Goal: Task Accomplishment & Management: Use online tool/utility

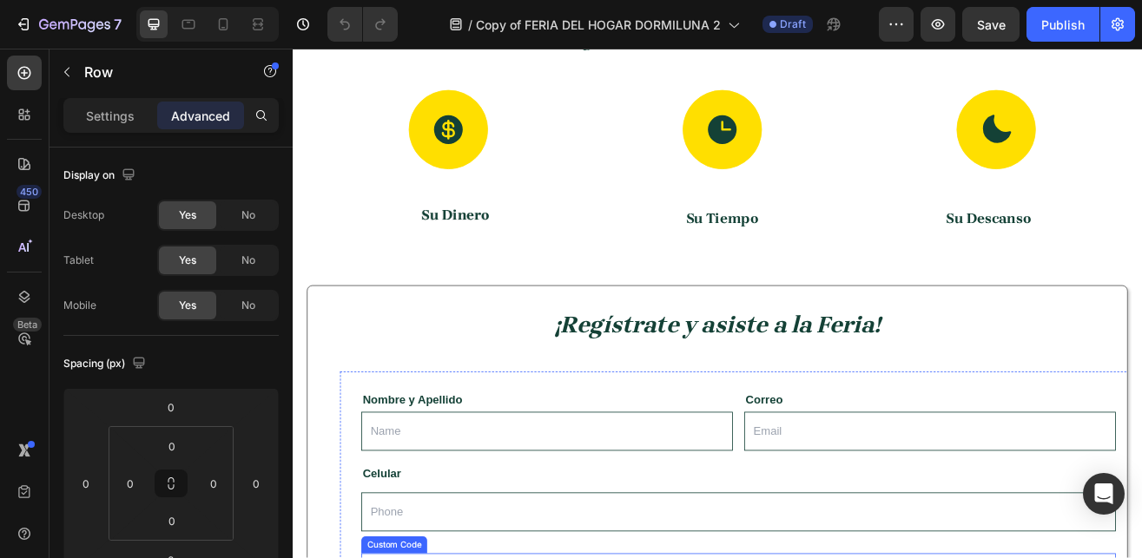
scroll to position [599, 0]
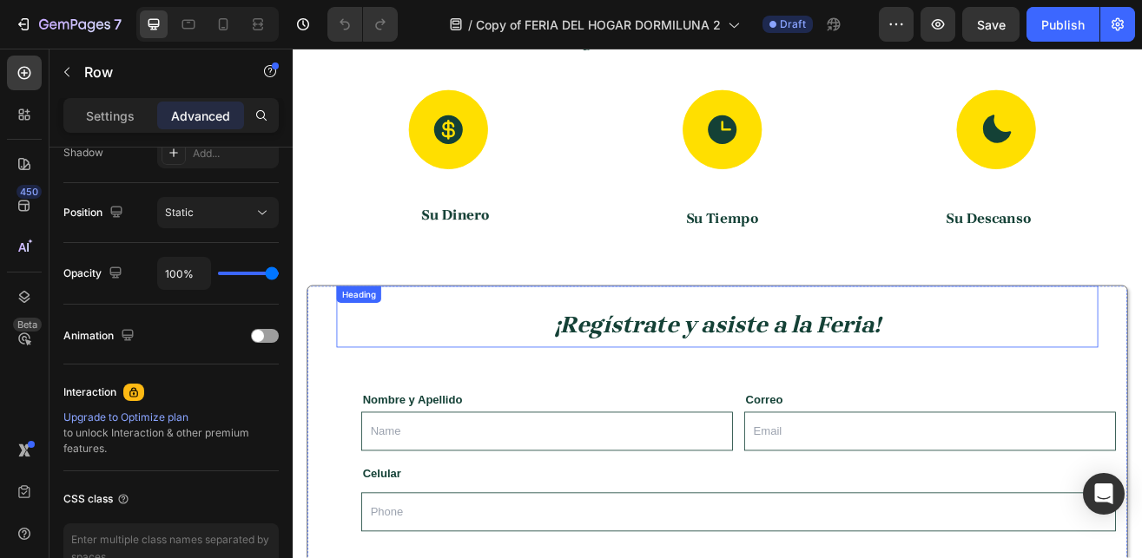
click at [414, 357] on div "¡Regístrate y asiste a la Feria! Heading" at bounding box center [813, 378] width 934 height 76
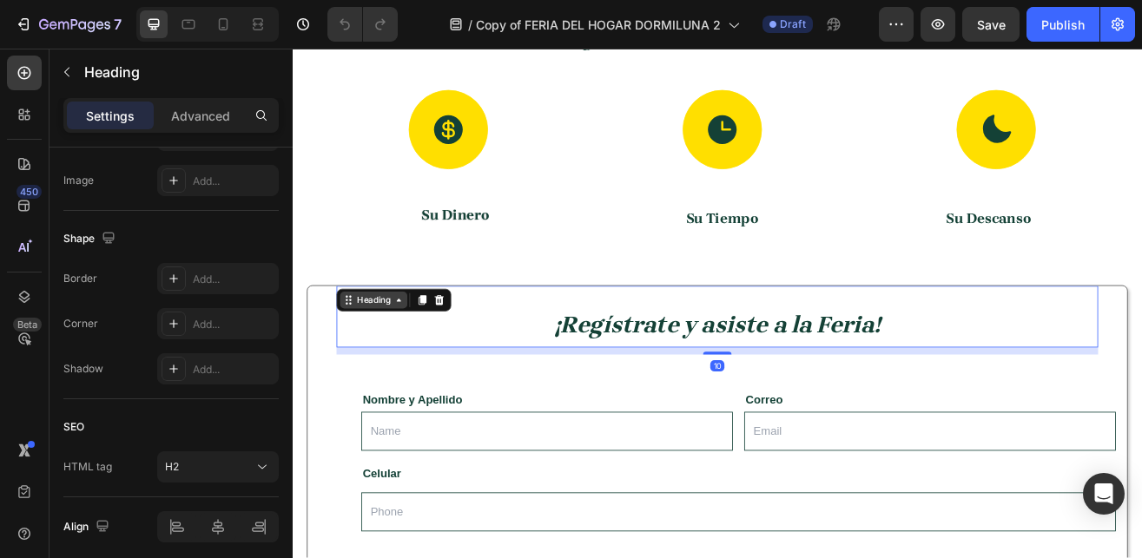
scroll to position [0, 0]
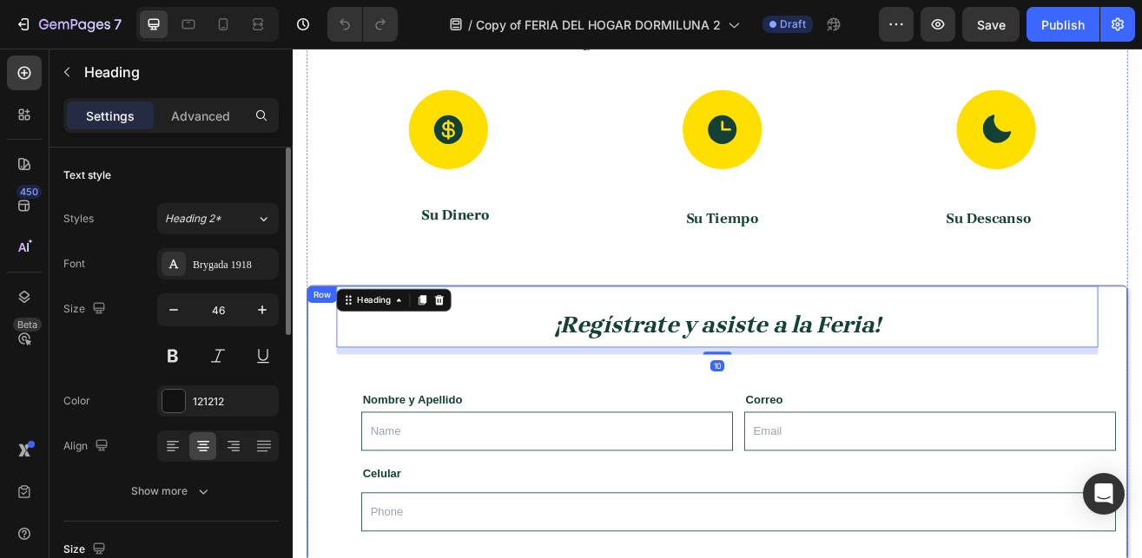
click at [351, 432] on div "¡Regístrate y asiste a la Feria! Heading 10 Nombre y Apellido Text Block Text F…" at bounding box center [814, 567] width 978 height 455
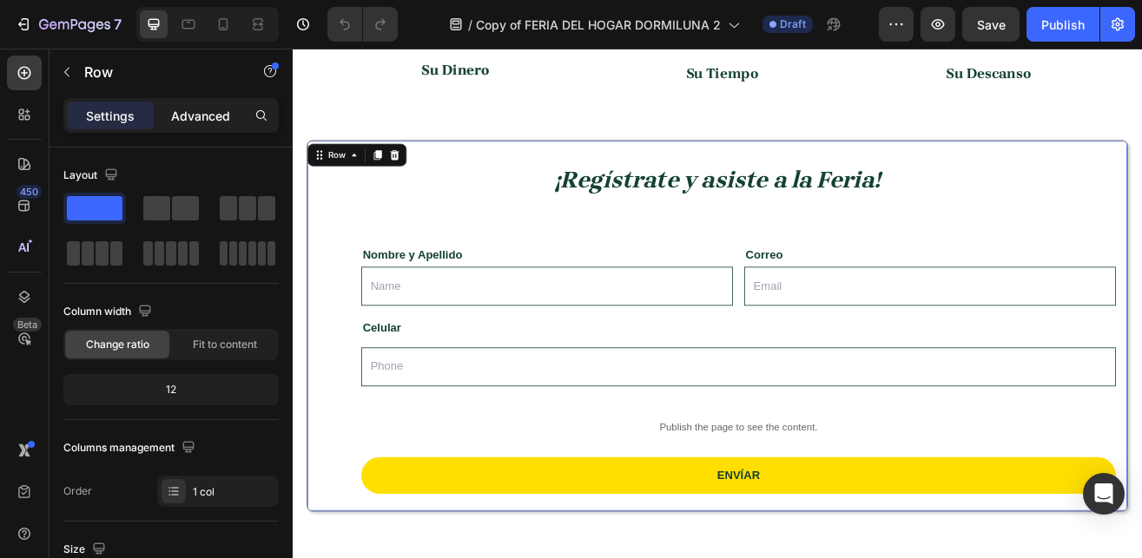
click at [184, 115] on p "Advanced" at bounding box center [200, 116] width 59 height 18
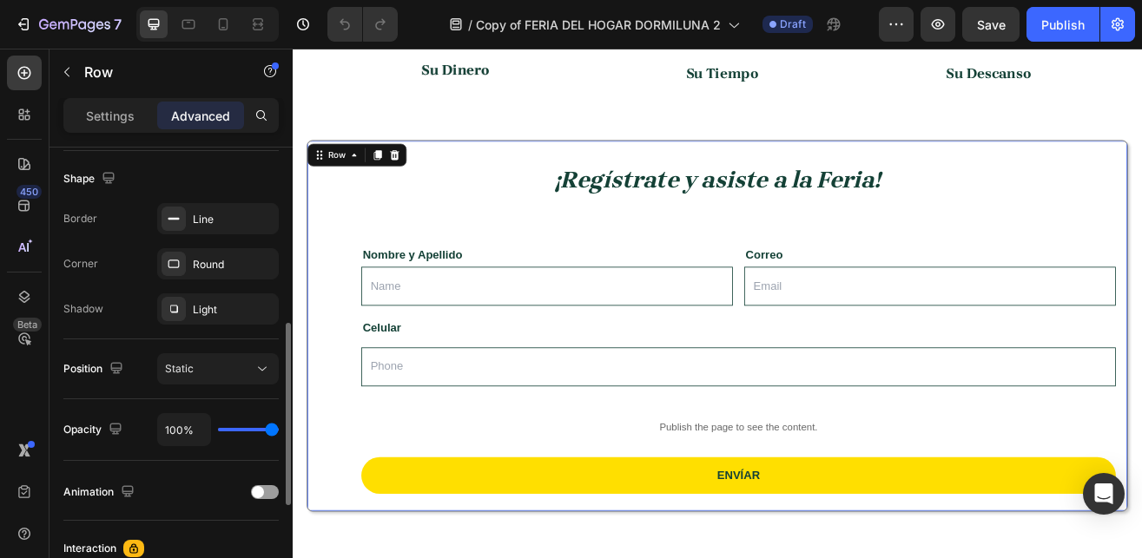
scroll to position [698, 0]
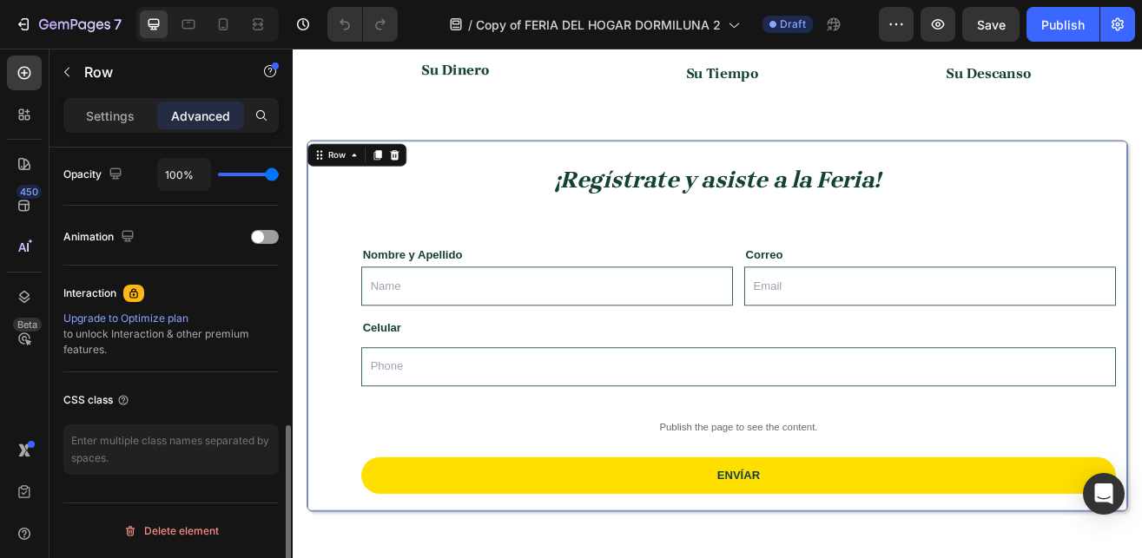
click at [153, 320] on div "Upgrade to Optimize plan" at bounding box center [170, 319] width 215 height 16
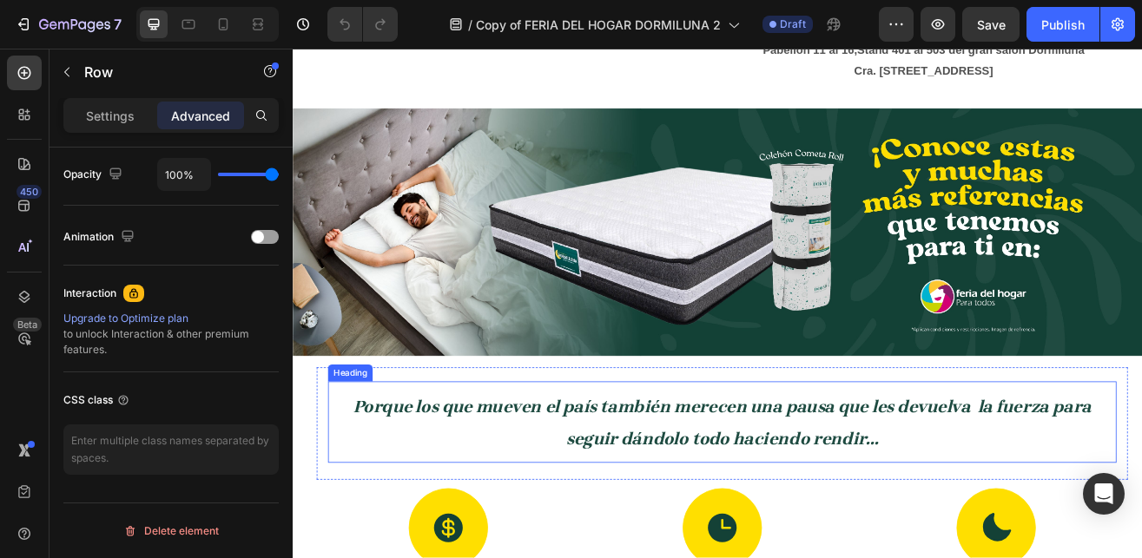
scroll to position [0, 0]
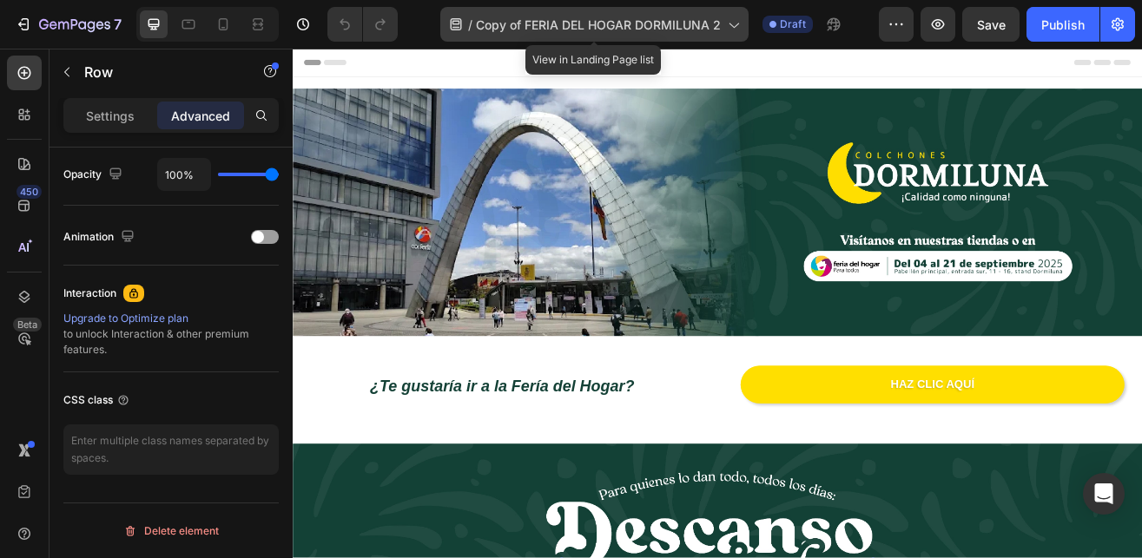
click at [725, 27] on icon at bounding box center [732, 24] width 17 height 17
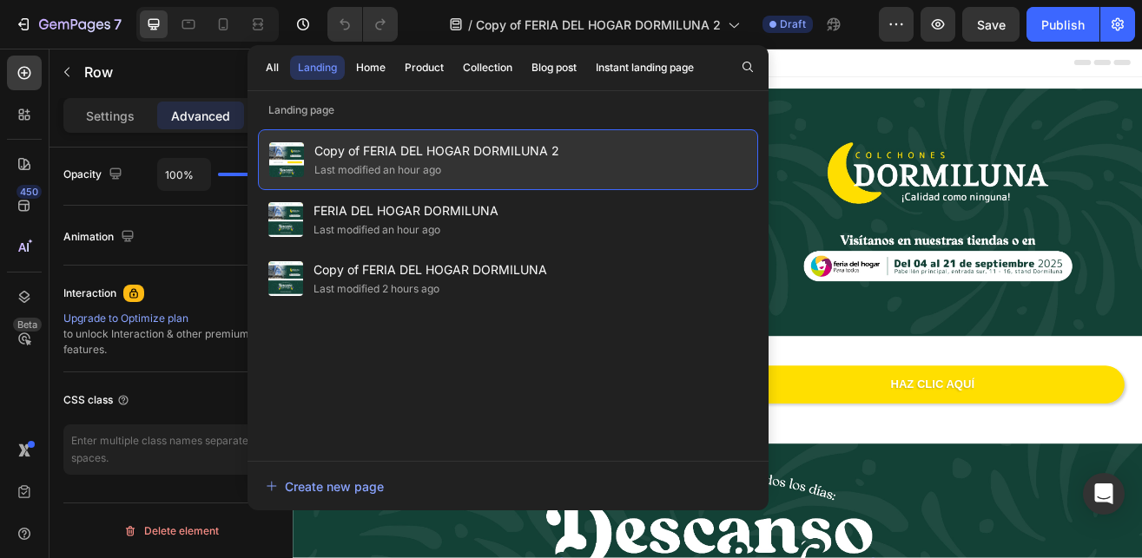
click at [502, 168] on div "Last modified an hour ago" at bounding box center [436, 170] width 245 height 17
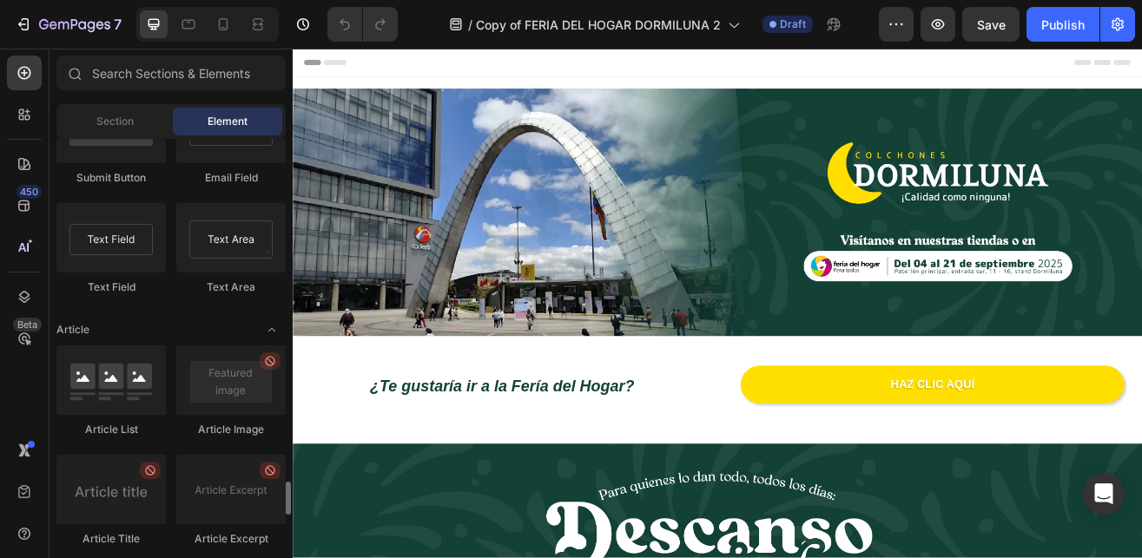
scroll to position [4731, 0]
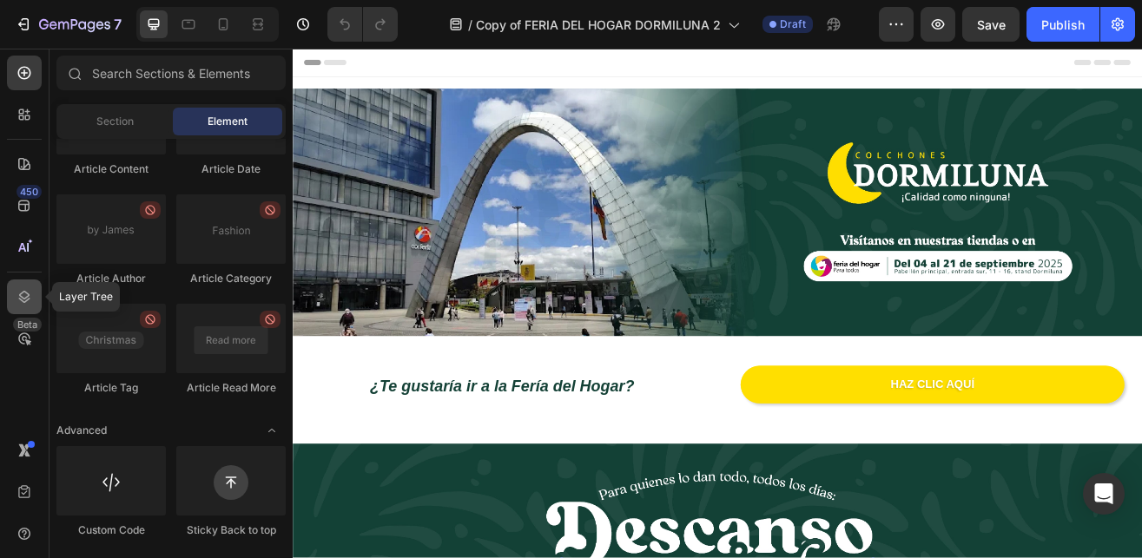
click at [26, 294] on icon at bounding box center [24, 296] width 17 height 17
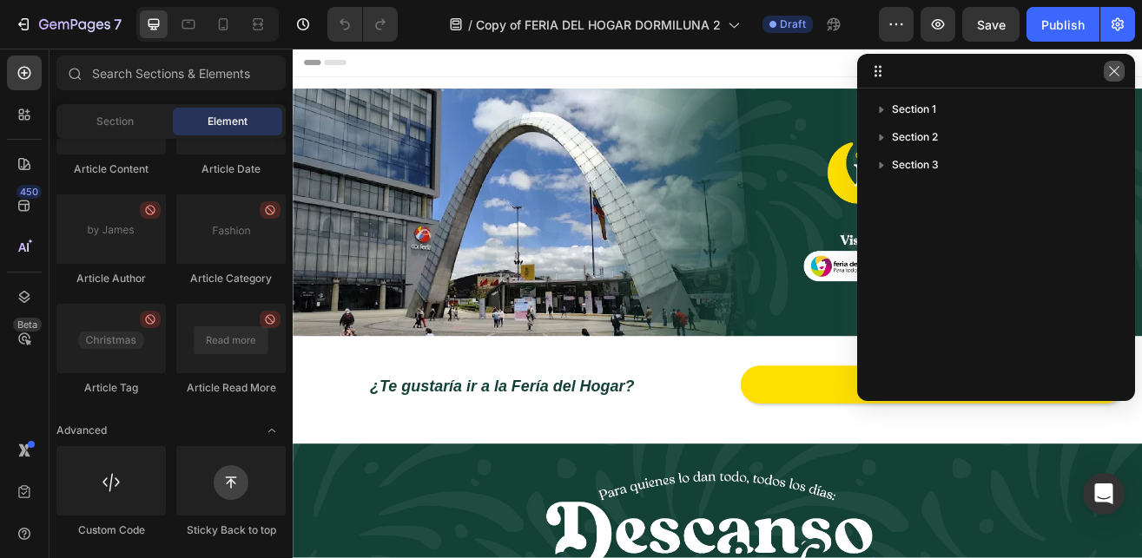
click at [1115, 76] on icon "button" at bounding box center [1114, 71] width 14 height 14
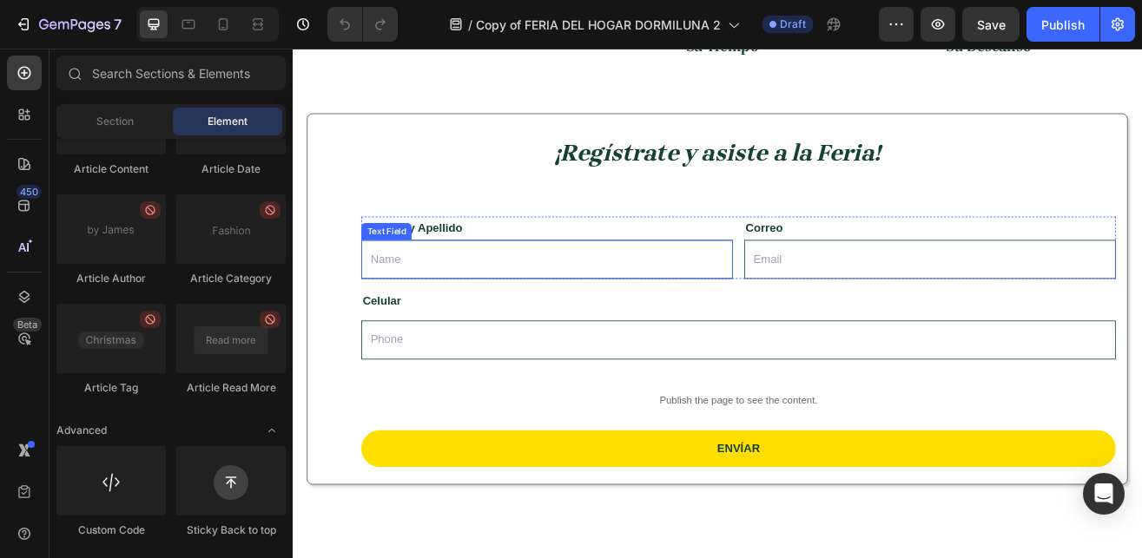
scroll to position [1545, 0]
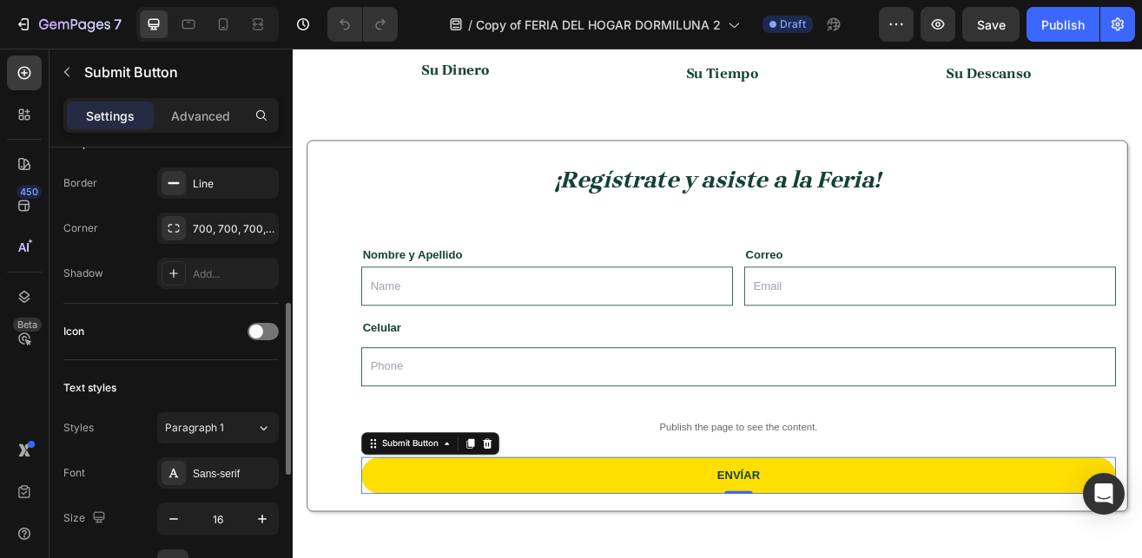
scroll to position [63, 0]
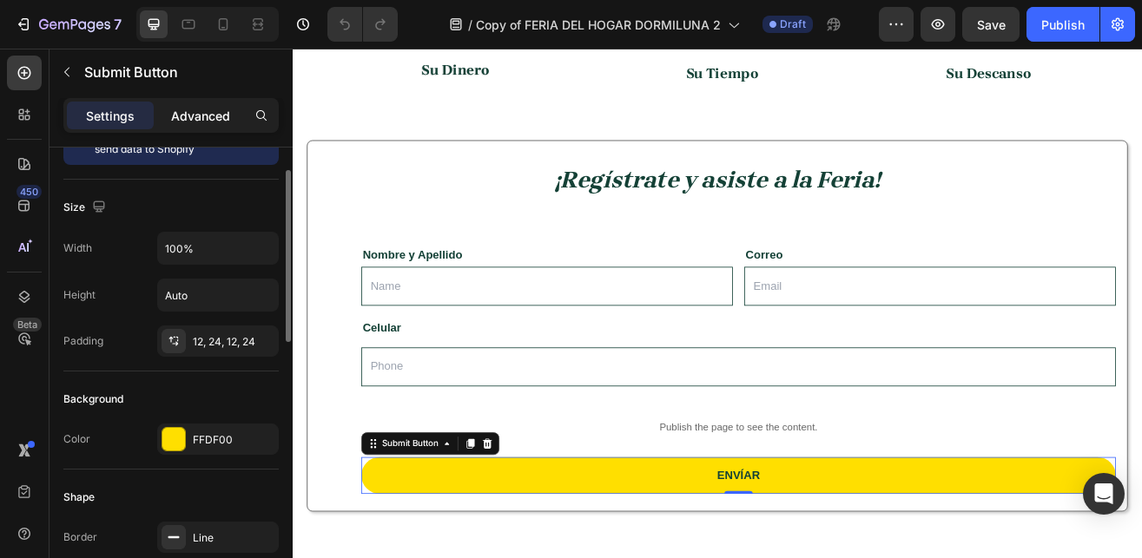
click at [192, 113] on p "Advanced" at bounding box center [200, 116] width 59 height 18
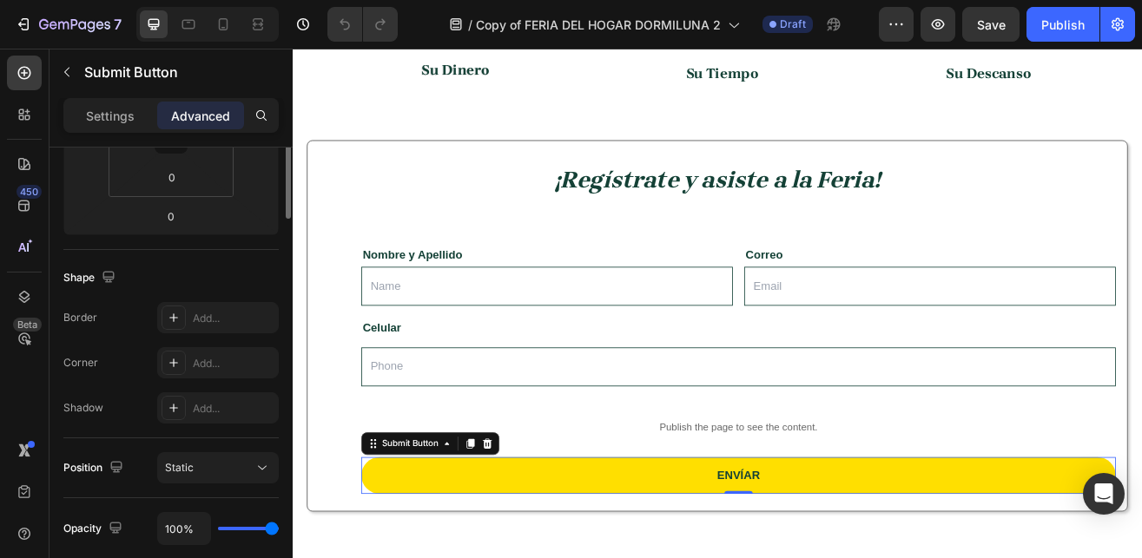
scroll to position [0, 0]
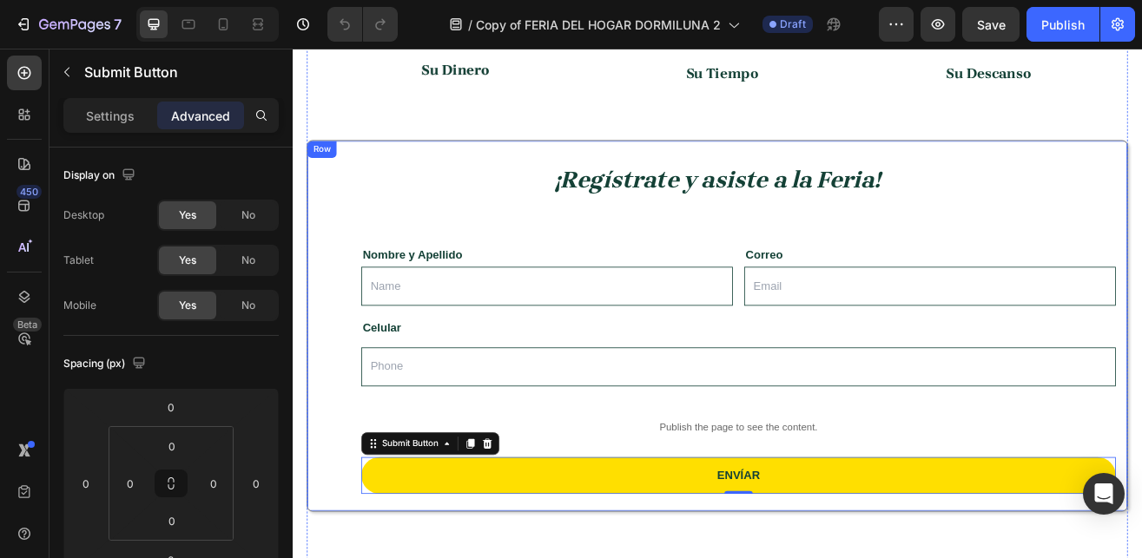
click at [327, 165] on div "Row" at bounding box center [329, 172] width 36 height 21
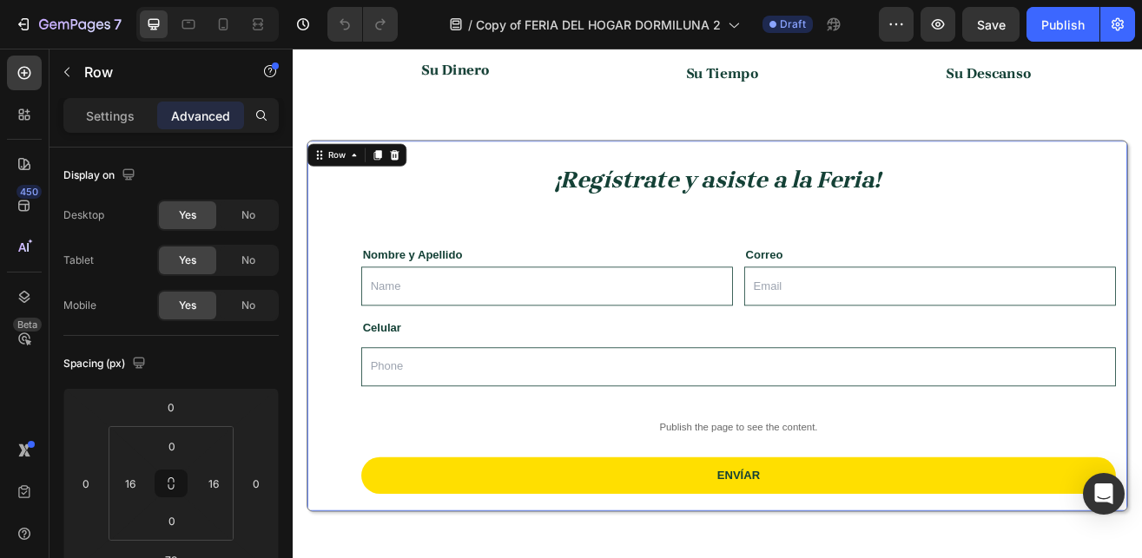
click at [340, 235] on div "¡Regístrate y asiste a la Feria! Heading Nombre y Apellido Text Block Text Fiel…" at bounding box center [814, 389] width 978 height 455
click at [114, 106] on div "Settings" at bounding box center [110, 116] width 87 height 28
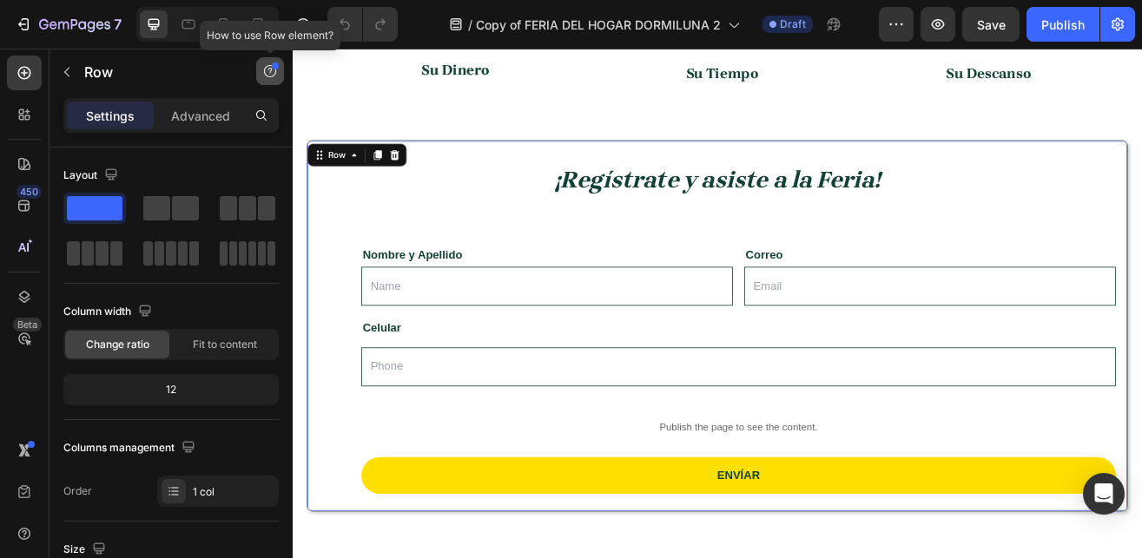
click at [270, 68] on icon "button" at bounding box center [270, 71] width 14 height 14
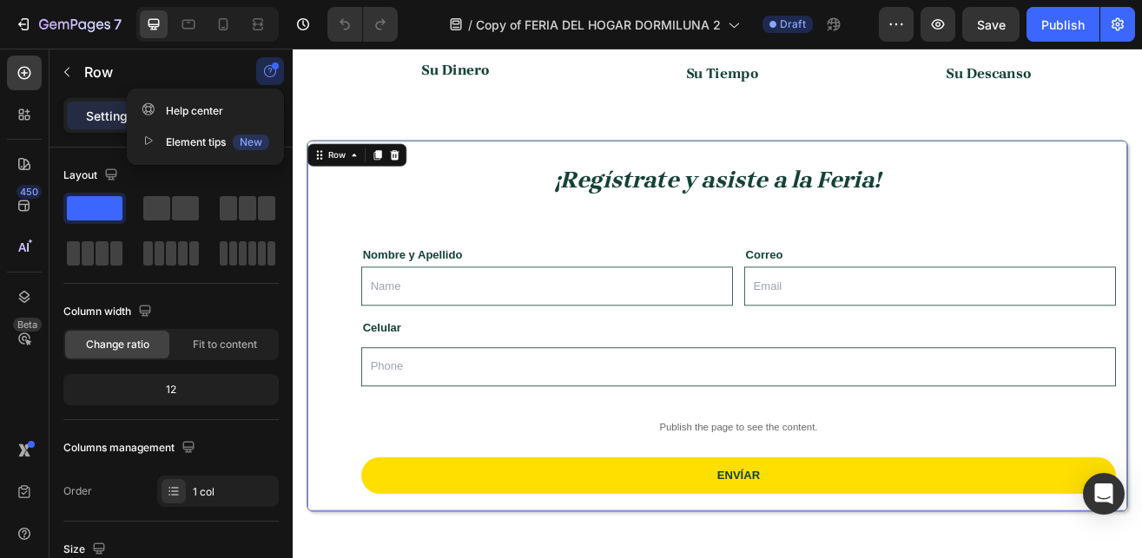
click at [271, 74] on icon "button" at bounding box center [270, 74] width 1 height 1
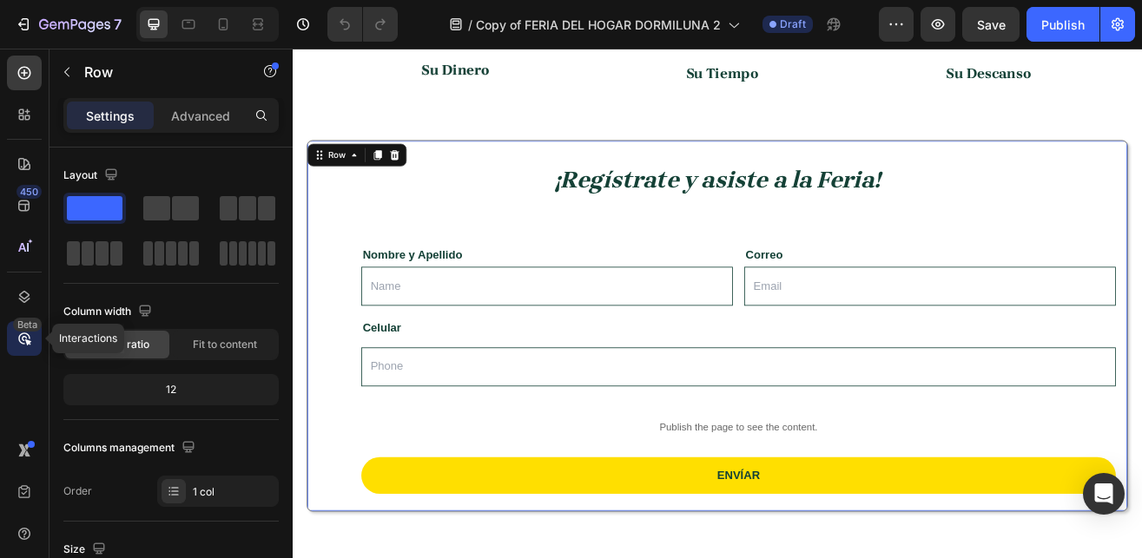
click at [27, 336] on icon at bounding box center [24, 338] width 5 height 5
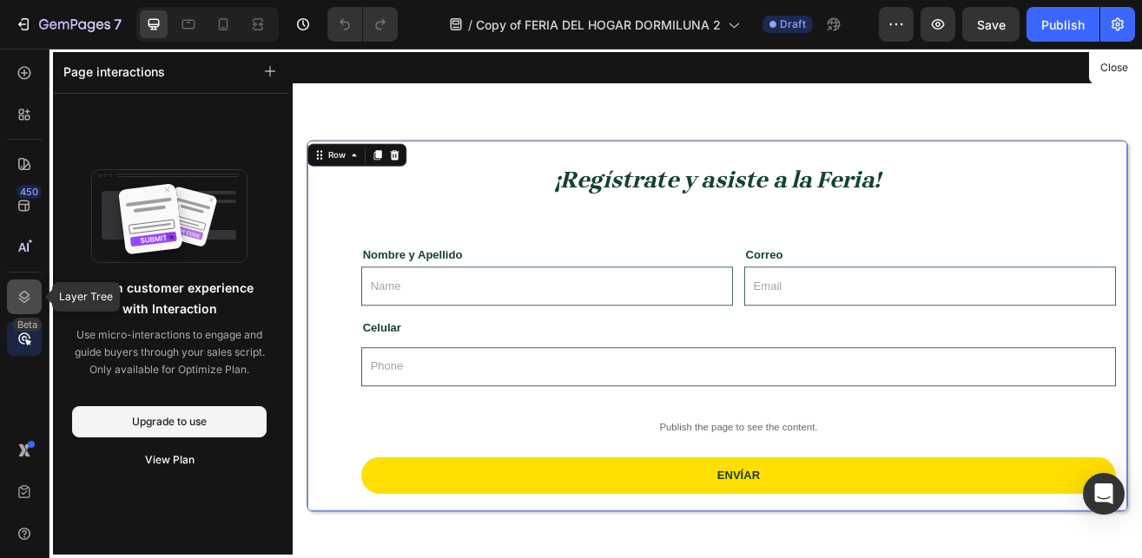
click at [24, 298] on icon at bounding box center [24, 296] width 17 height 17
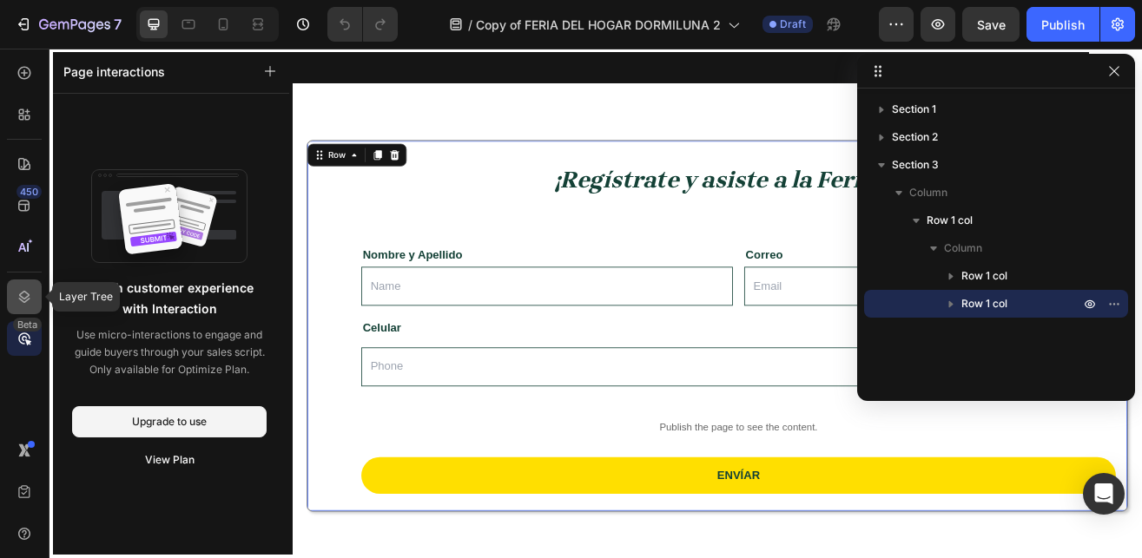
click at [27, 299] on icon at bounding box center [24, 296] width 17 height 17
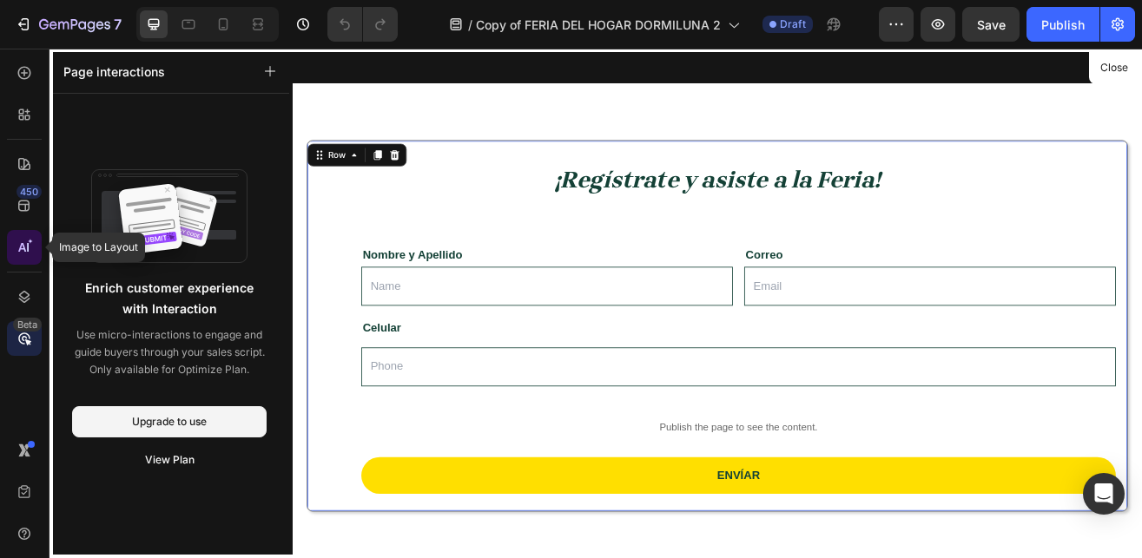
click at [23, 247] on icon at bounding box center [24, 247] width 17 height 17
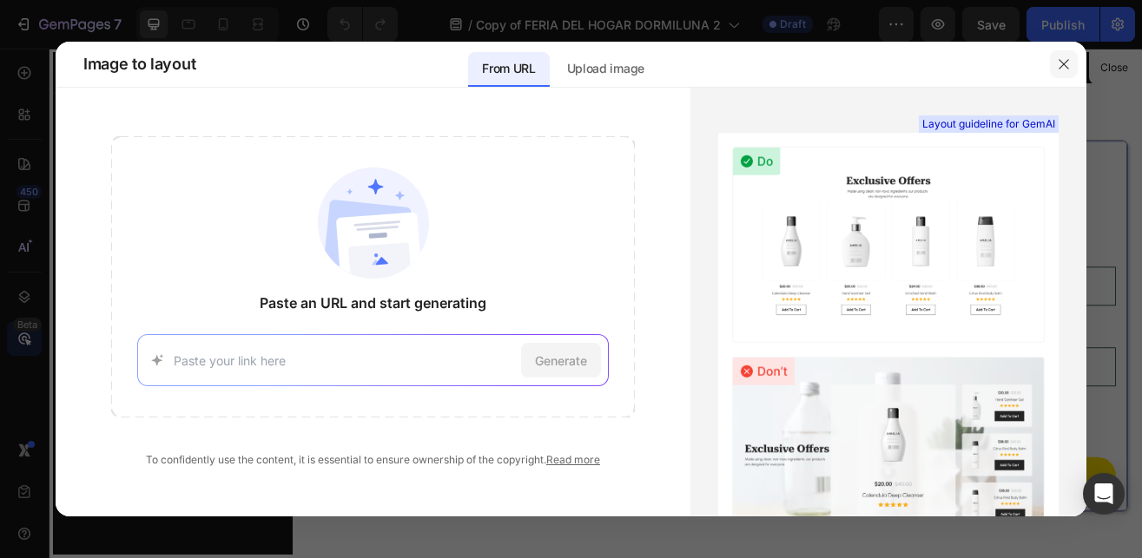
drag, startPoint x: 1069, startPoint y: 64, endPoint x: 952, endPoint y: 19, distance: 125.6
click at [1069, 64] on icon "button" at bounding box center [1064, 64] width 14 height 14
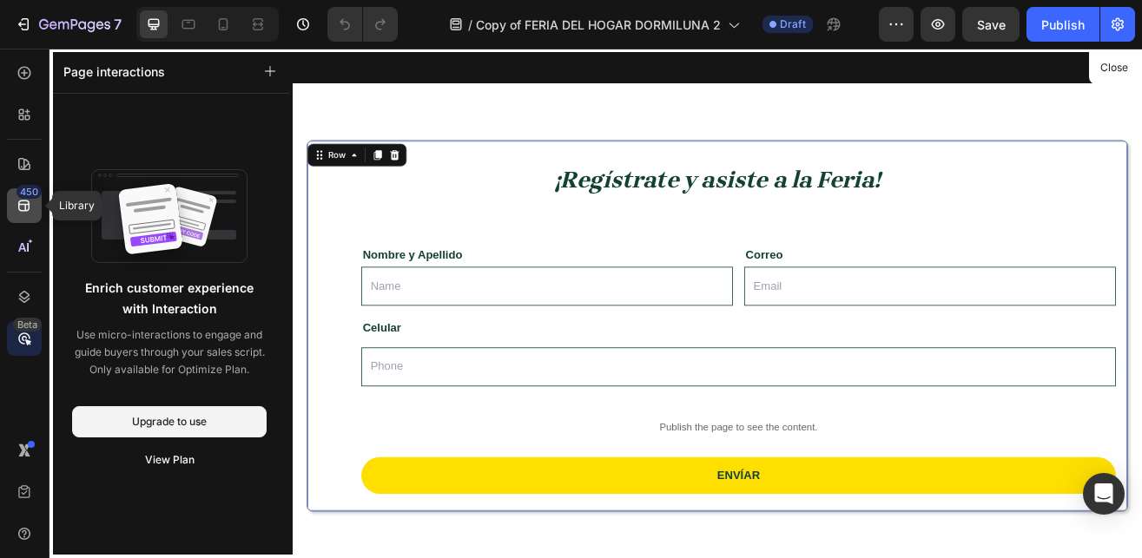
click at [23, 199] on icon at bounding box center [24, 205] width 17 height 17
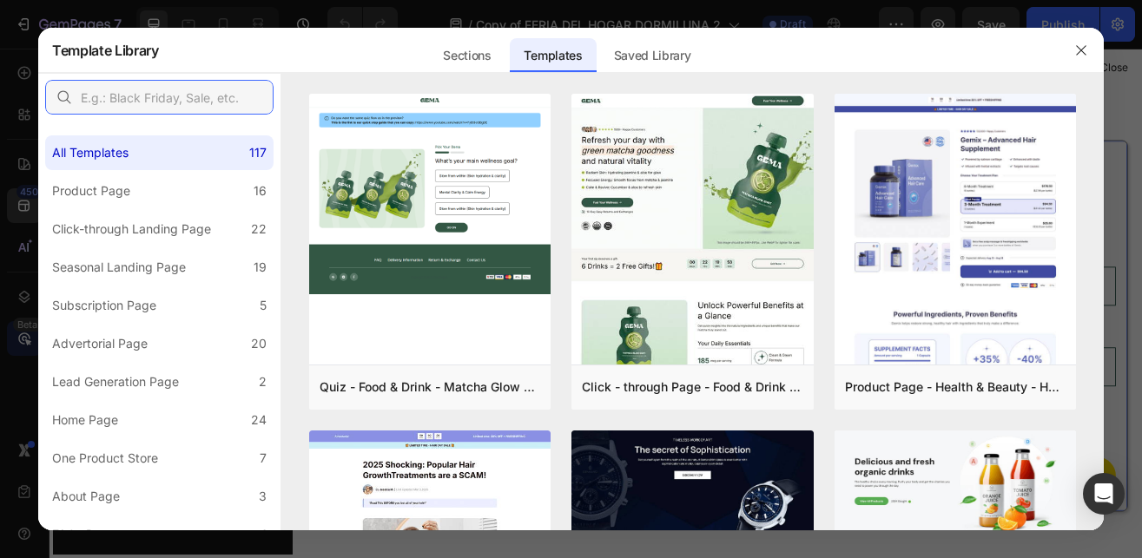
click at [139, 102] on input "text" at bounding box center [159, 97] width 228 height 35
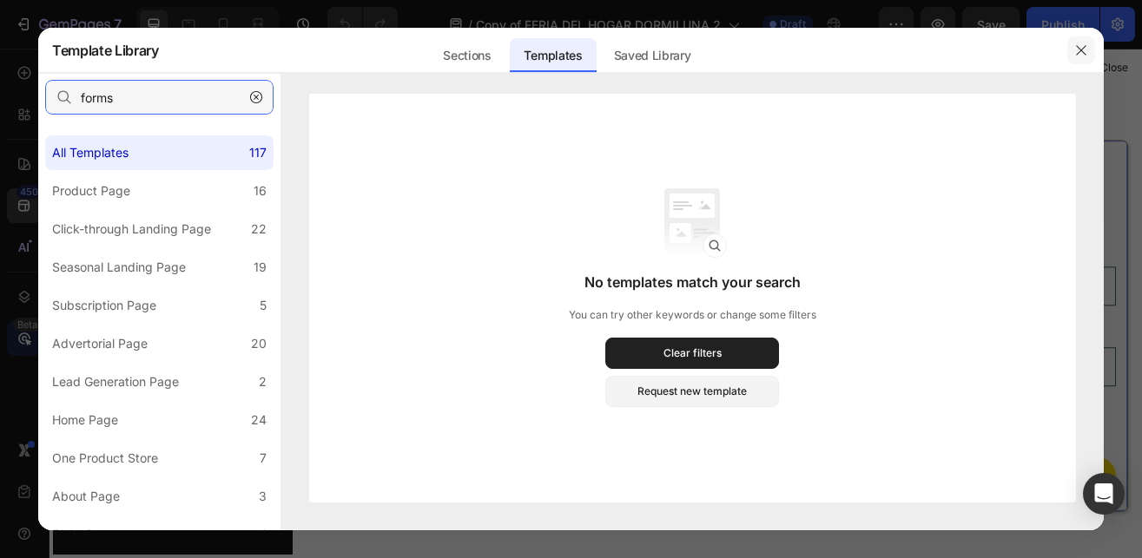
type input "forms"
drag, startPoint x: 1078, startPoint y: 51, endPoint x: 962, endPoint y: 3, distance: 125.0
click at [1078, 51] on icon "button" at bounding box center [1081, 50] width 14 height 14
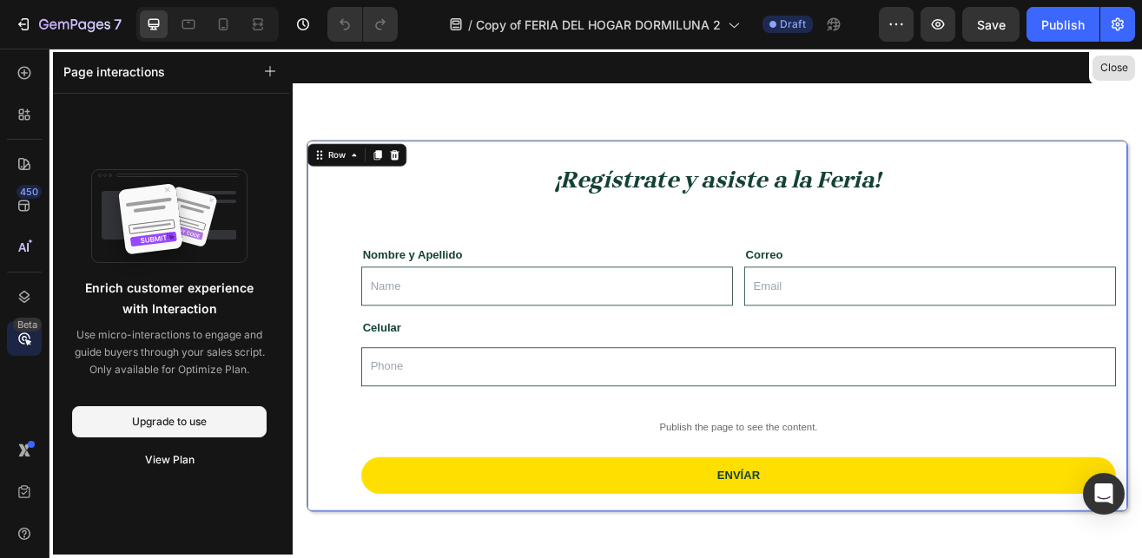
click at [1109, 72] on button "Close" at bounding box center [1113, 68] width 43 height 25
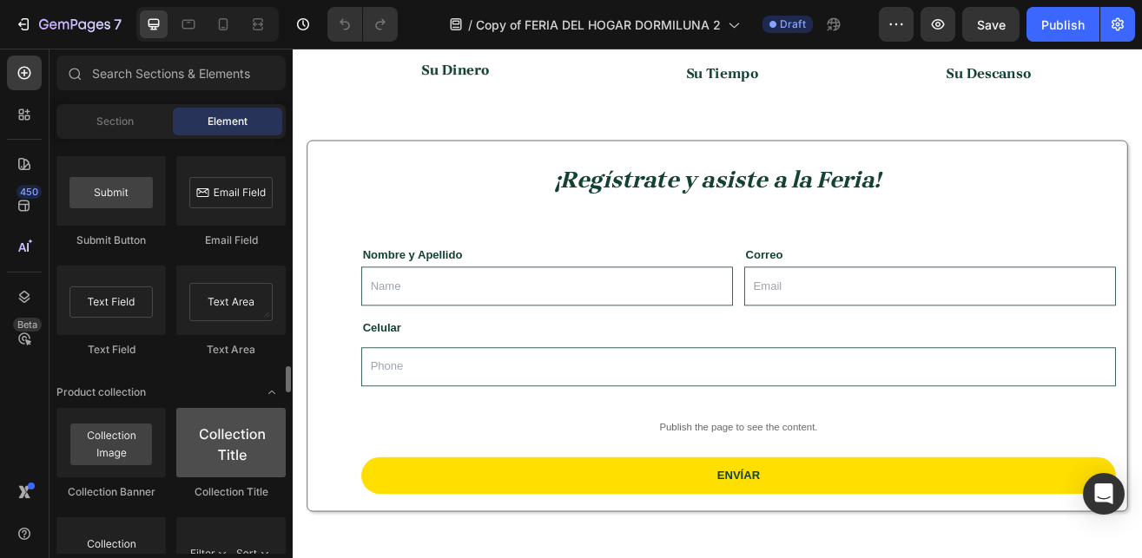
scroll to position [4783, 0]
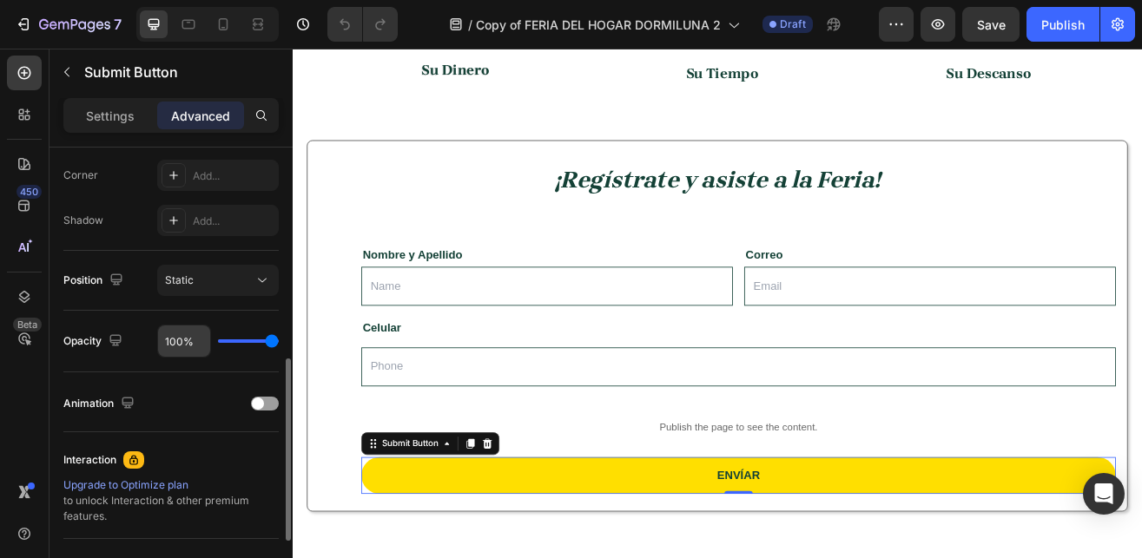
scroll to position [620, 0]
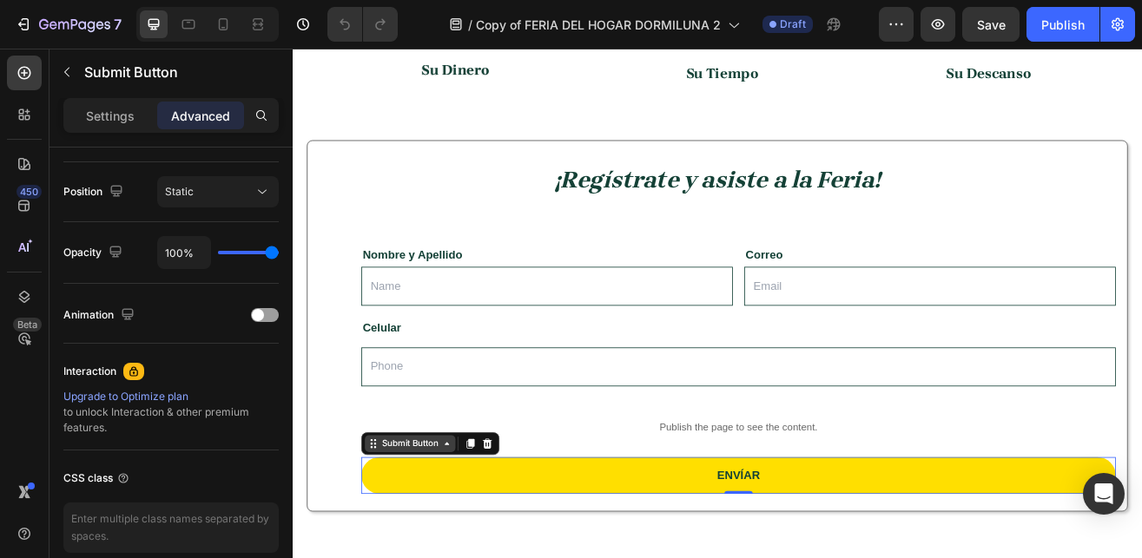
click at [476, 536] on icon at bounding box center [482, 534] width 14 height 14
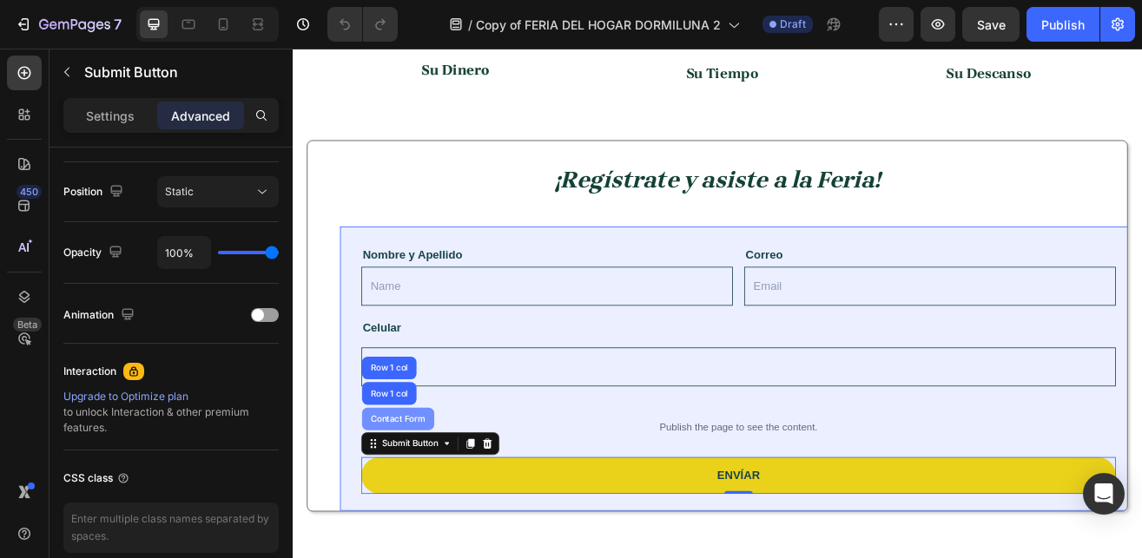
click at [405, 507] on div "Contact Form" at bounding box center [422, 503] width 75 height 10
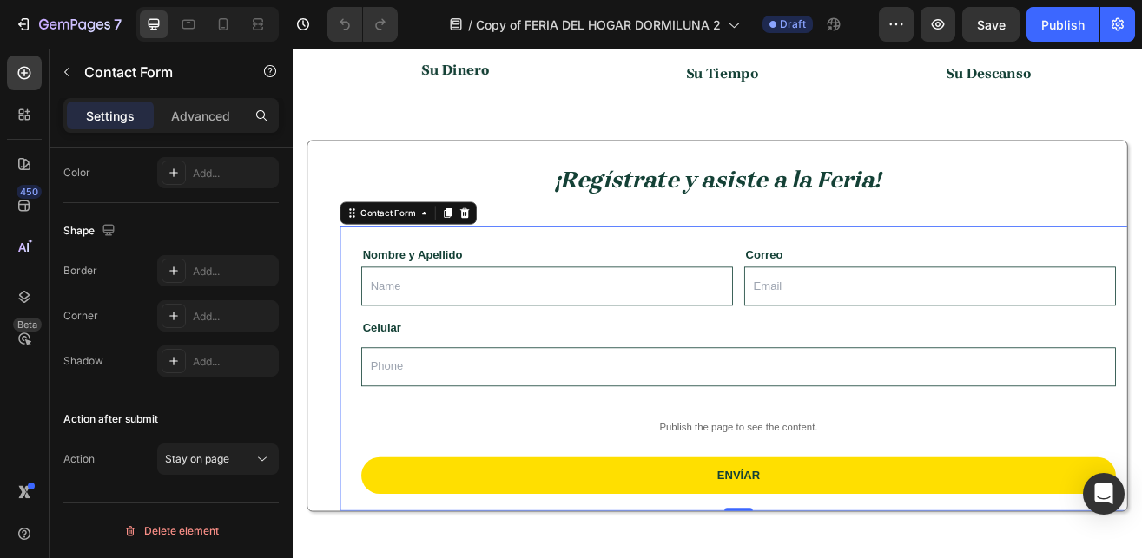
scroll to position [0, 0]
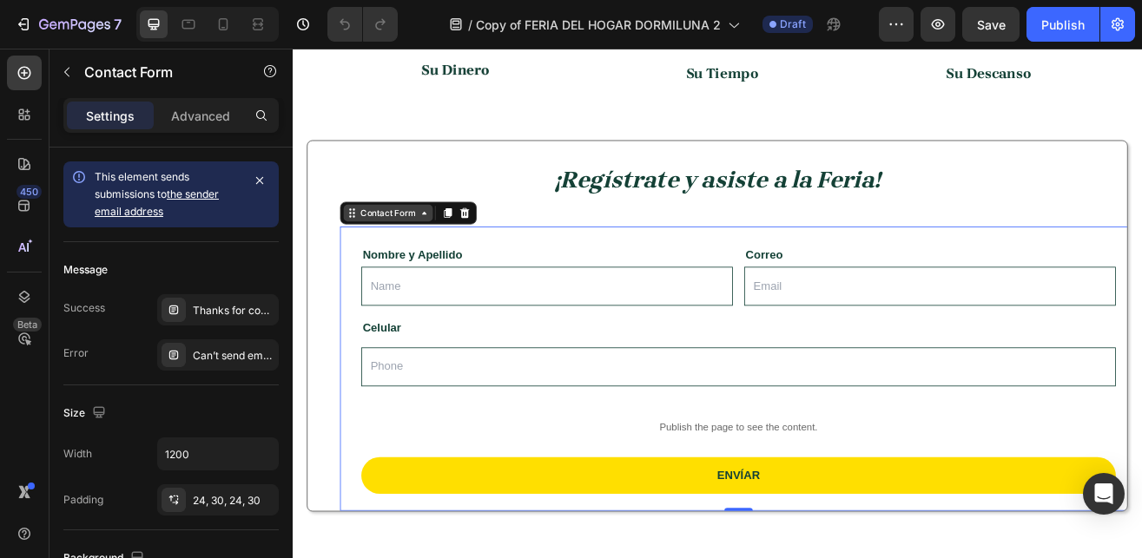
click at [430, 250] on div "Contact Form" at bounding box center [410, 251] width 75 height 16
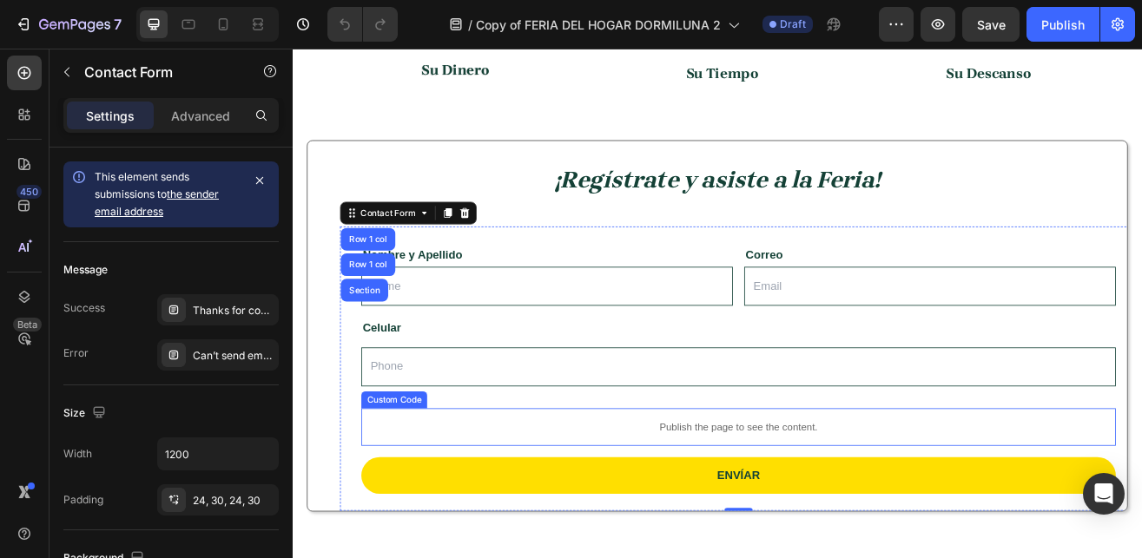
click at [443, 513] on p "Publish the page to see the content." at bounding box center [840, 514] width 926 height 18
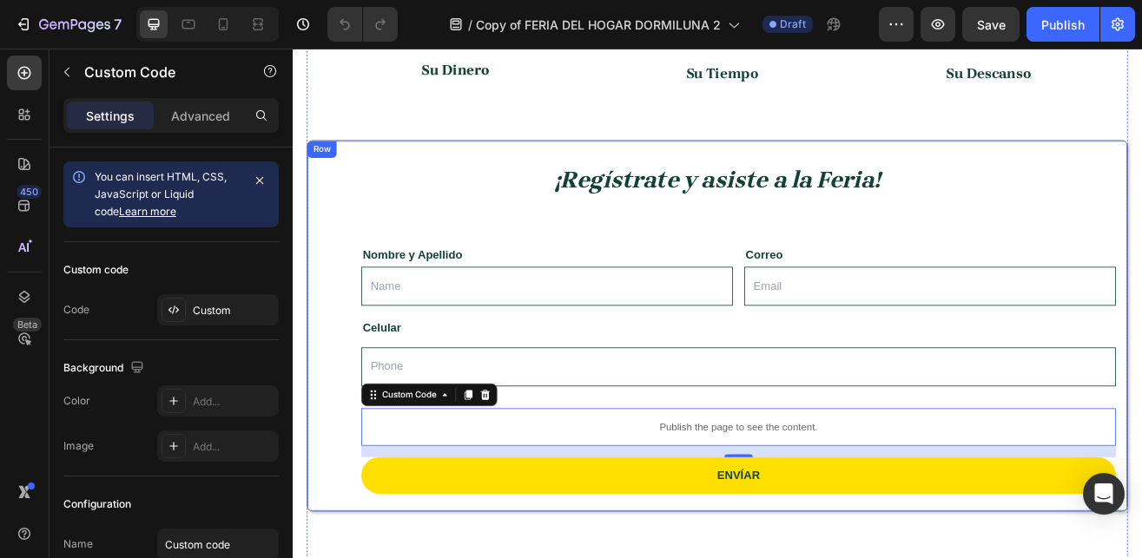
click at [347, 510] on div "¡Regístrate y asiste a la Feria! Heading Nombre y Apellido Text Block Text Fiel…" at bounding box center [814, 389] width 978 height 455
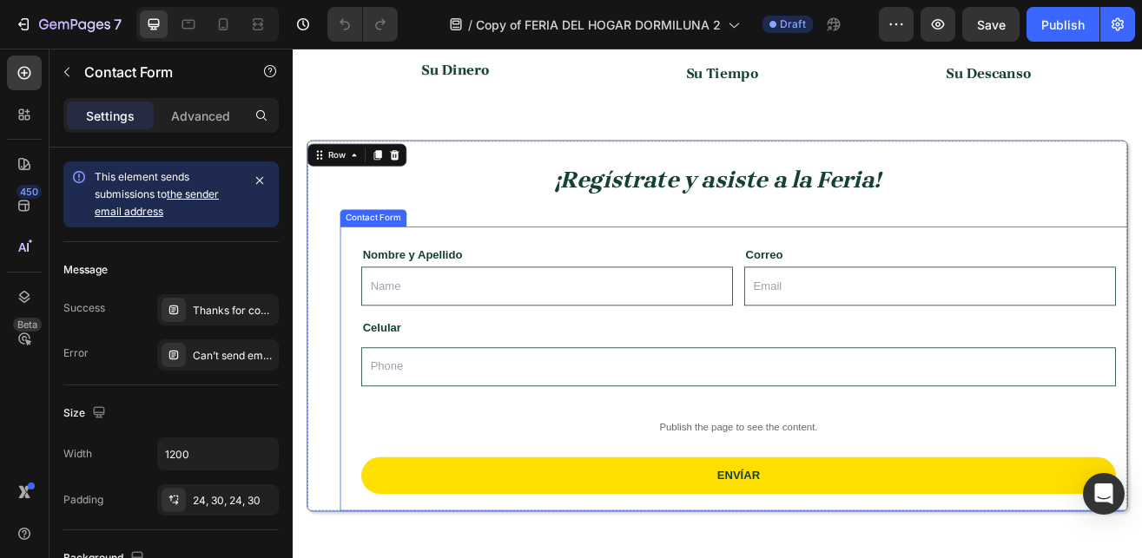
click at [369, 259] on div "Contact Form" at bounding box center [391, 257] width 75 height 16
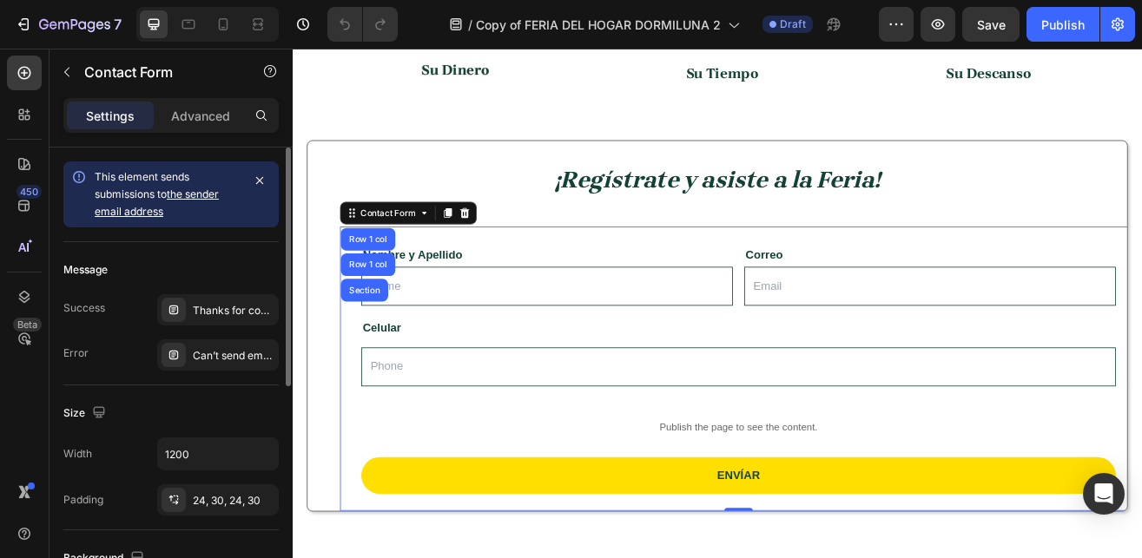
click at [196, 196] on link "the sender email address" at bounding box center [157, 203] width 124 height 30
click at [189, 123] on p "Advanced" at bounding box center [200, 116] width 59 height 18
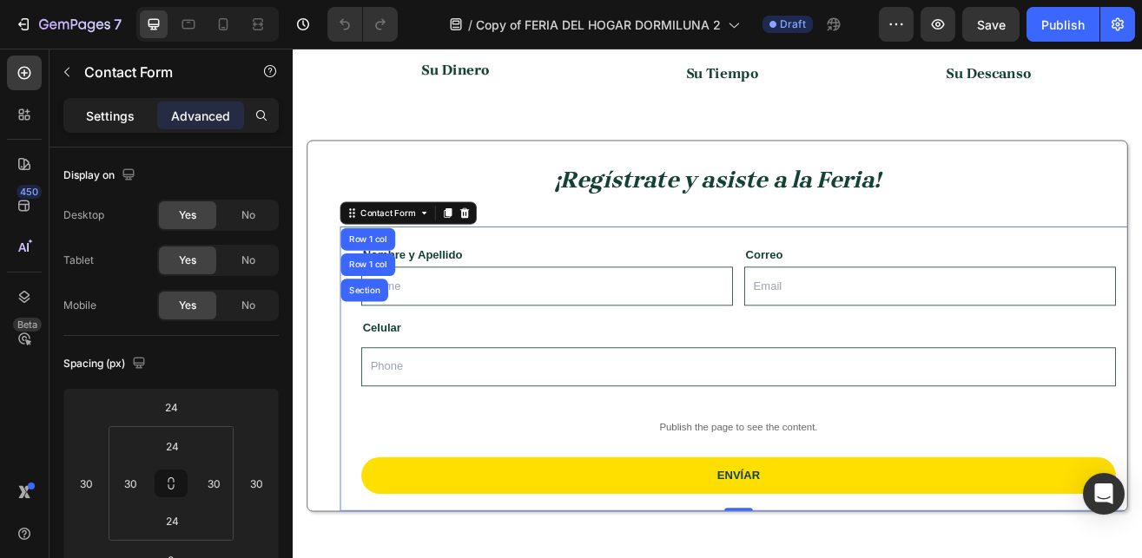
click at [115, 117] on p "Settings" at bounding box center [110, 116] width 49 height 18
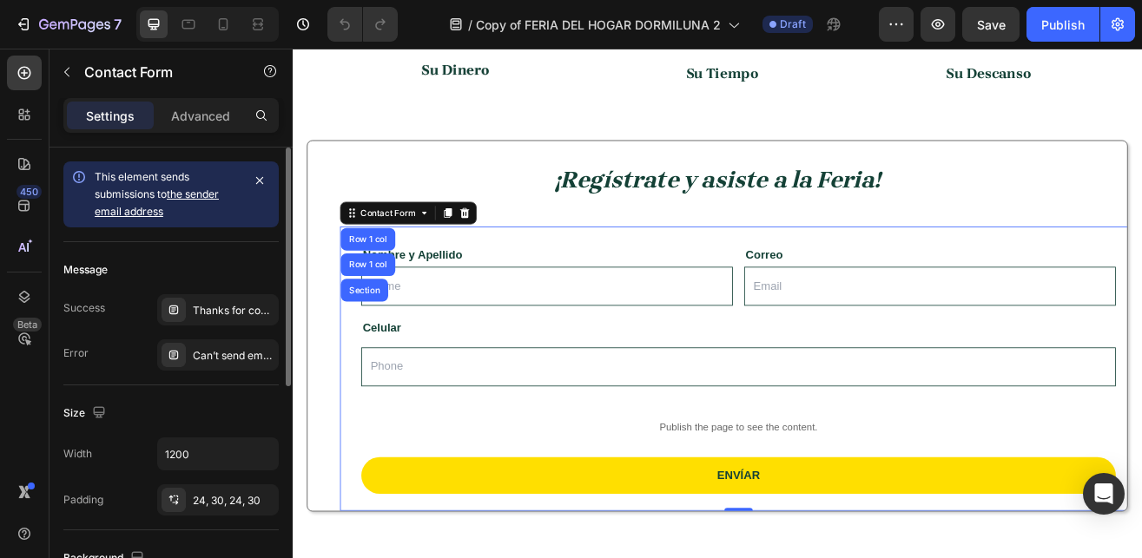
click at [189, 195] on link "the sender email address" at bounding box center [157, 203] width 124 height 30
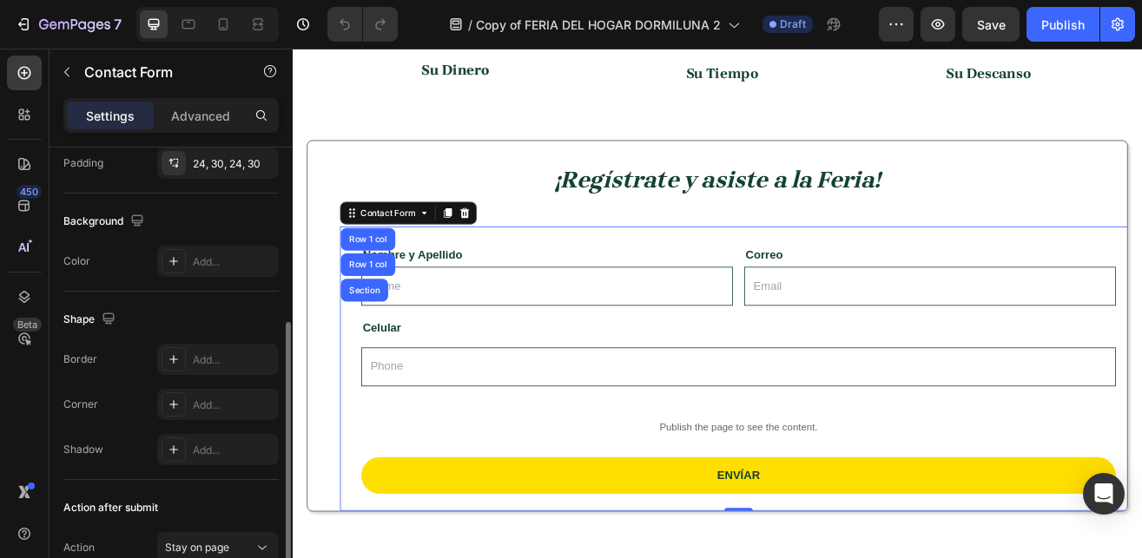
scroll to position [426, 0]
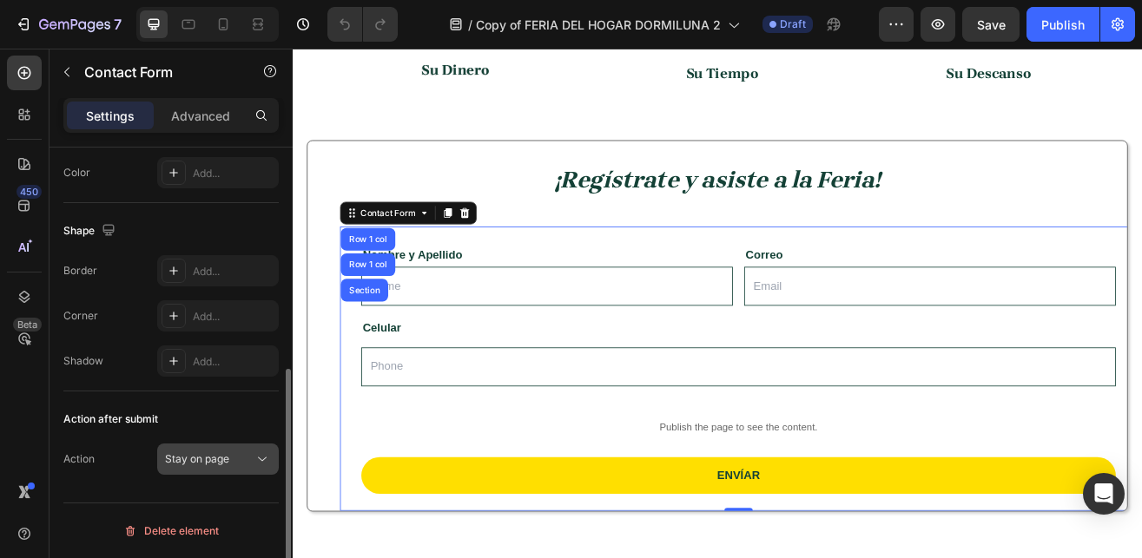
click at [255, 459] on icon at bounding box center [262, 459] width 17 height 17
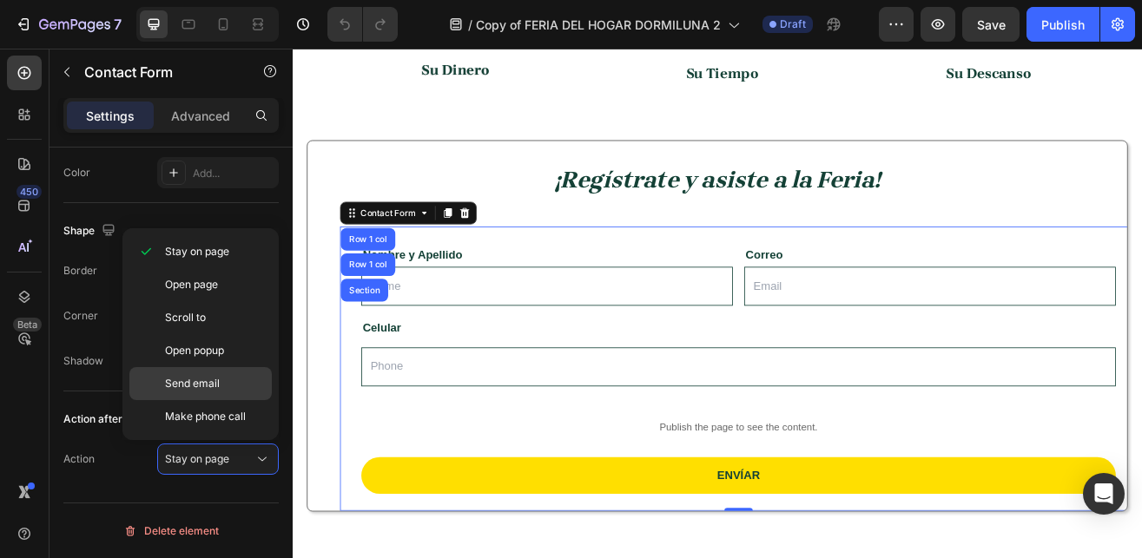
click at [214, 390] on span "Send email" at bounding box center [192, 384] width 55 height 16
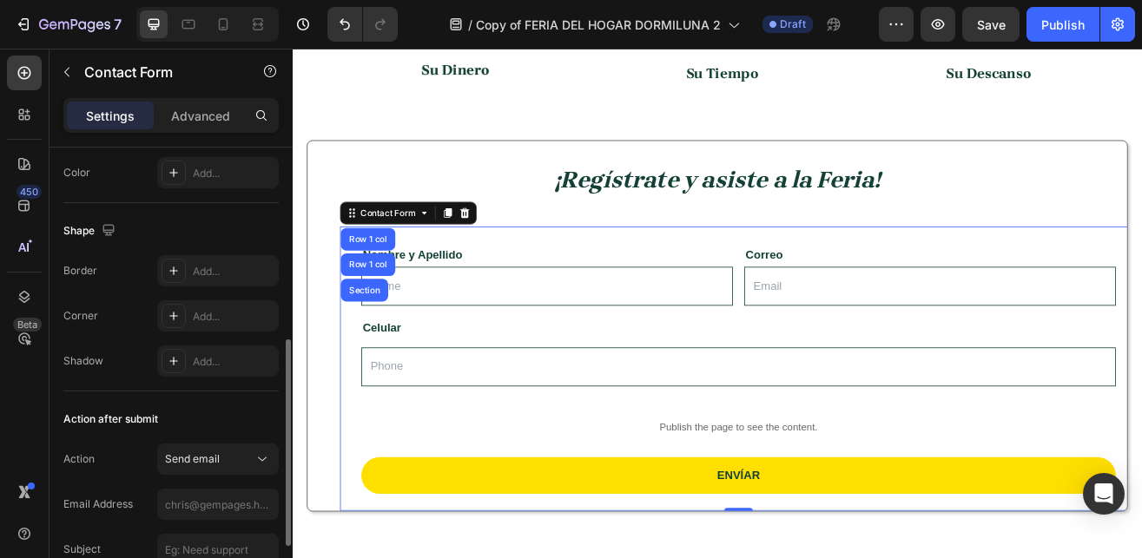
scroll to position [561, 0]
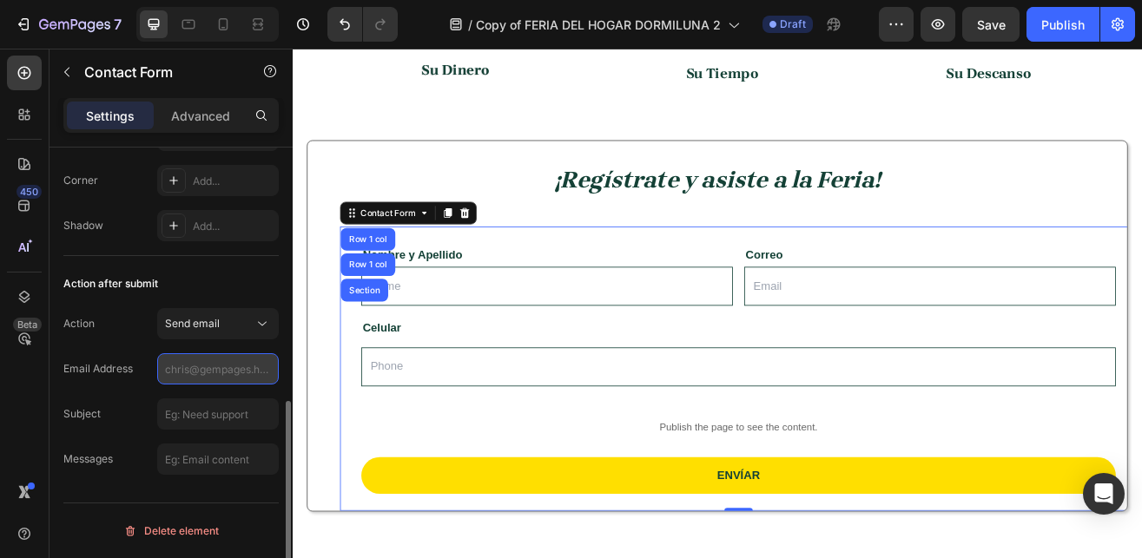
click at [202, 373] on input "text" at bounding box center [218, 368] width 122 height 31
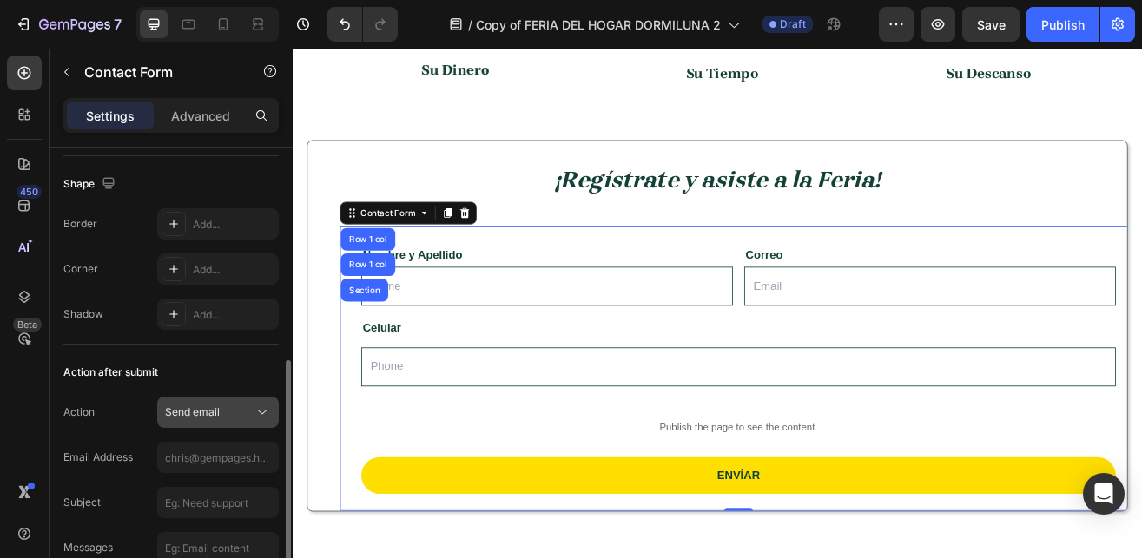
click at [233, 416] on div "Send email" at bounding box center [209, 413] width 89 height 16
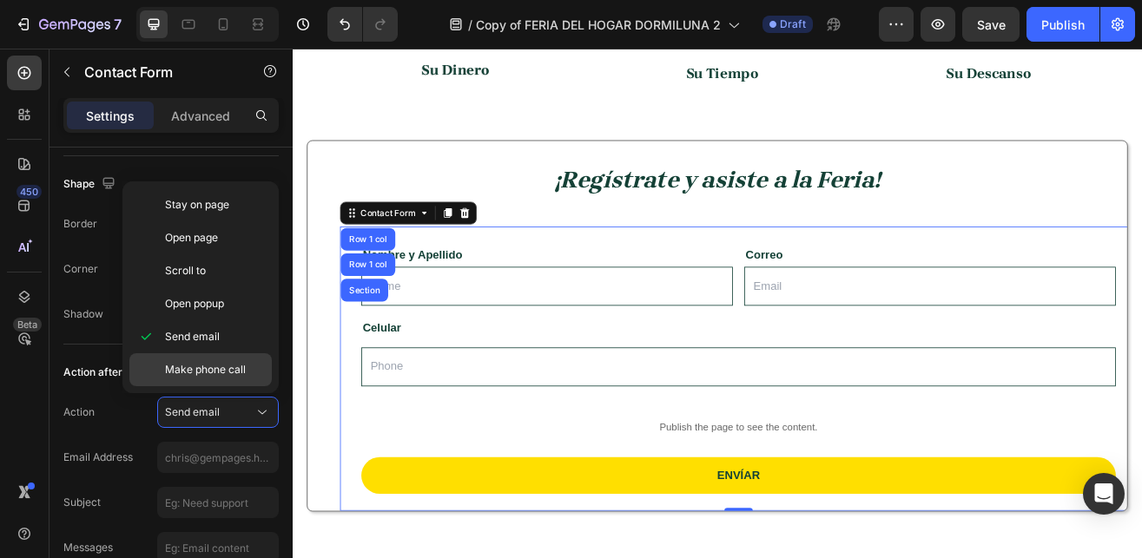
click at [208, 375] on span "Make phone call" at bounding box center [205, 370] width 81 height 16
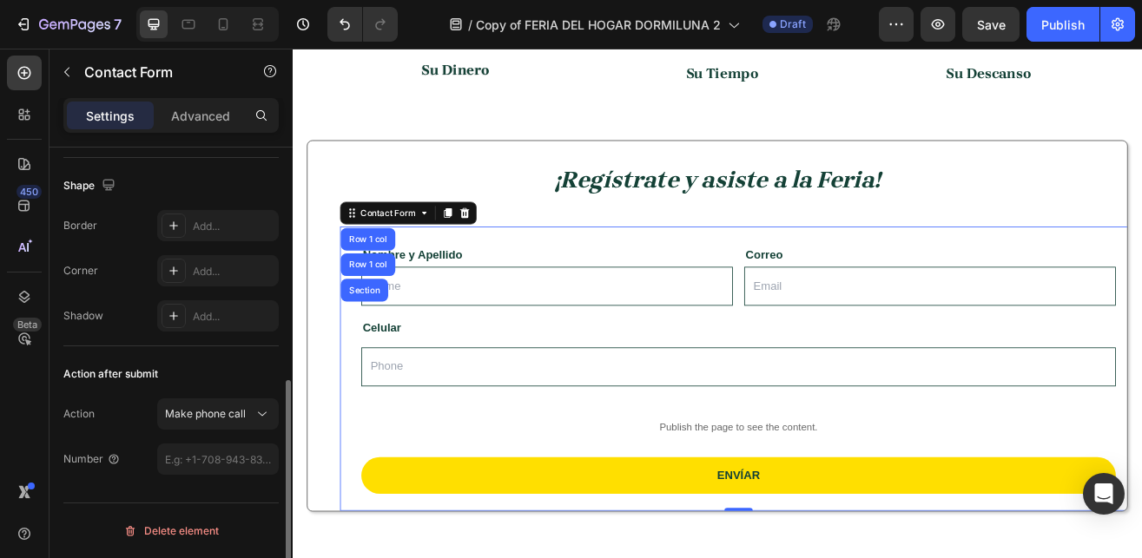
scroll to position [471, 0]
click at [218, 427] on button "Make phone call" at bounding box center [218, 414] width 122 height 31
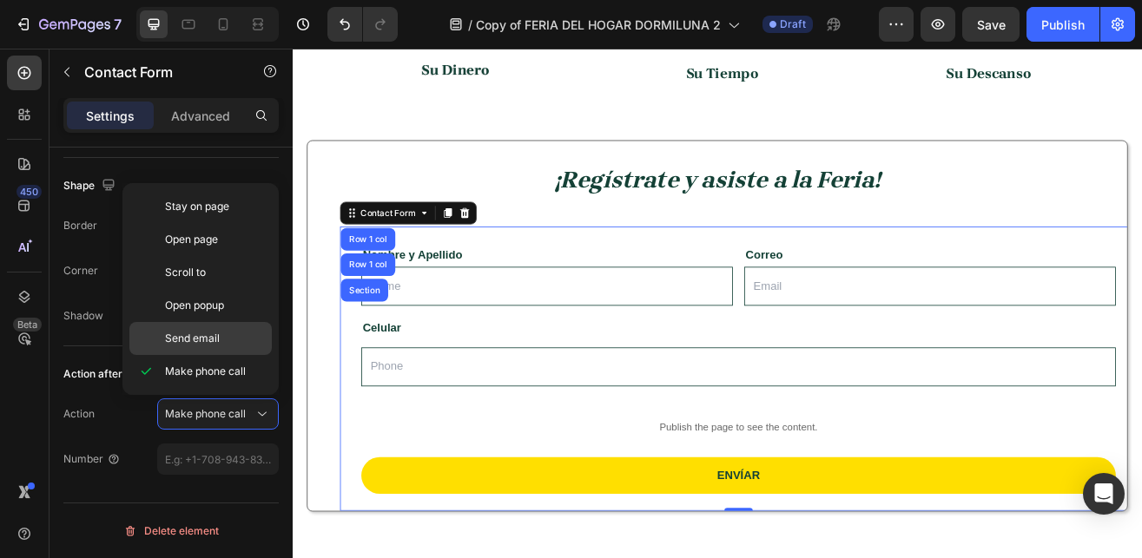
click at [203, 342] on span "Send email" at bounding box center [192, 339] width 55 height 16
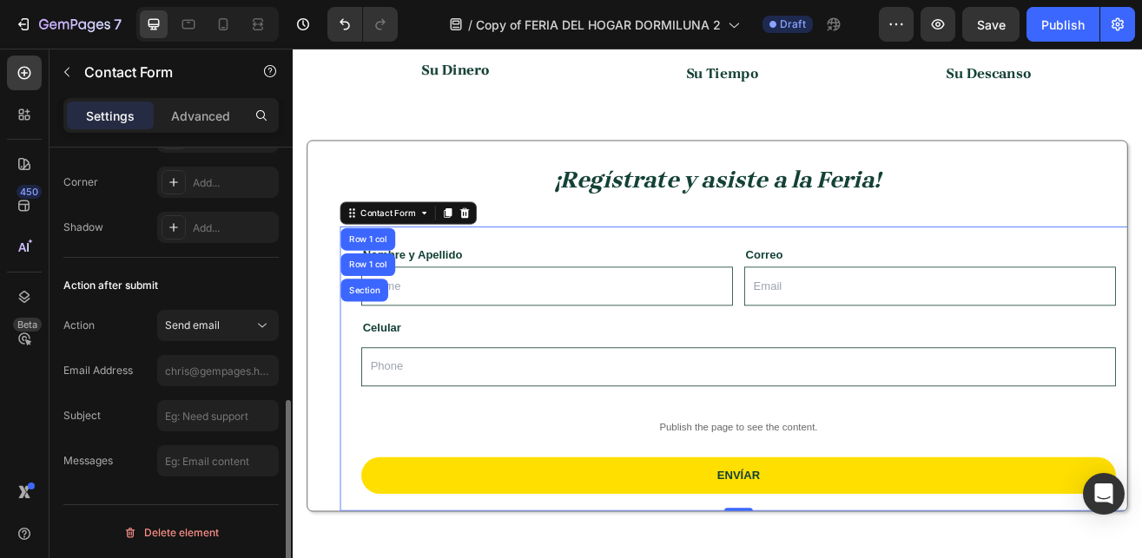
scroll to position [561, 0]
click at [188, 373] on input "text" at bounding box center [218, 368] width 122 height 31
type input "[EMAIL_ADDRESS][DOMAIN_NAME]"
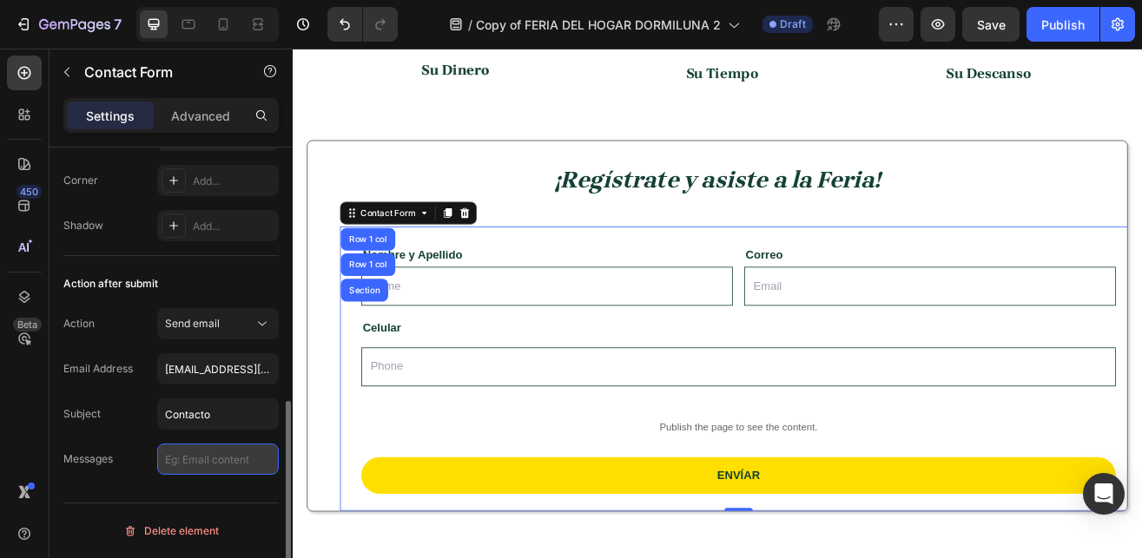
click at [182, 466] on input "text" at bounding box center [218, 459] width 122 height 31
type input "Contacto"
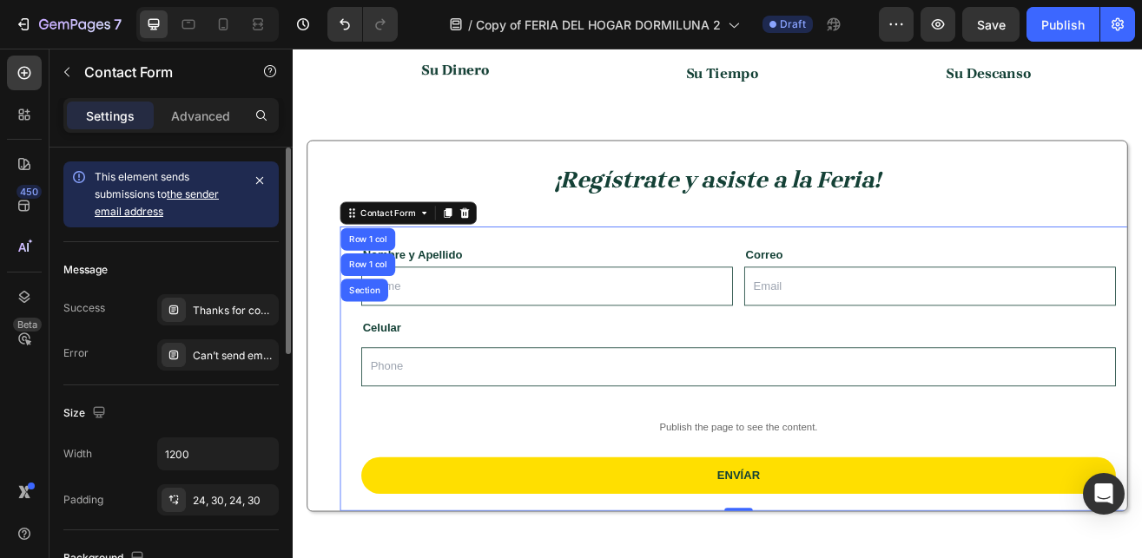
click at [231, 212] on div "This element sends submissions to the sender email address" at bounding box center [168, 194] width 146 height 52
type input "Datos Contacto"
click at [80, 176] on icon at bounding box center [78, 176] width 17 height 17
click at [177, 253] on div "Message Success Thanks for contacting us. We'll get back to you as soon as poss…" at bounding box center [170, 313] width 215 height 143
click at [207, 191] on link "the sender email address" at bounding box center [157, 203] width 124 height 30
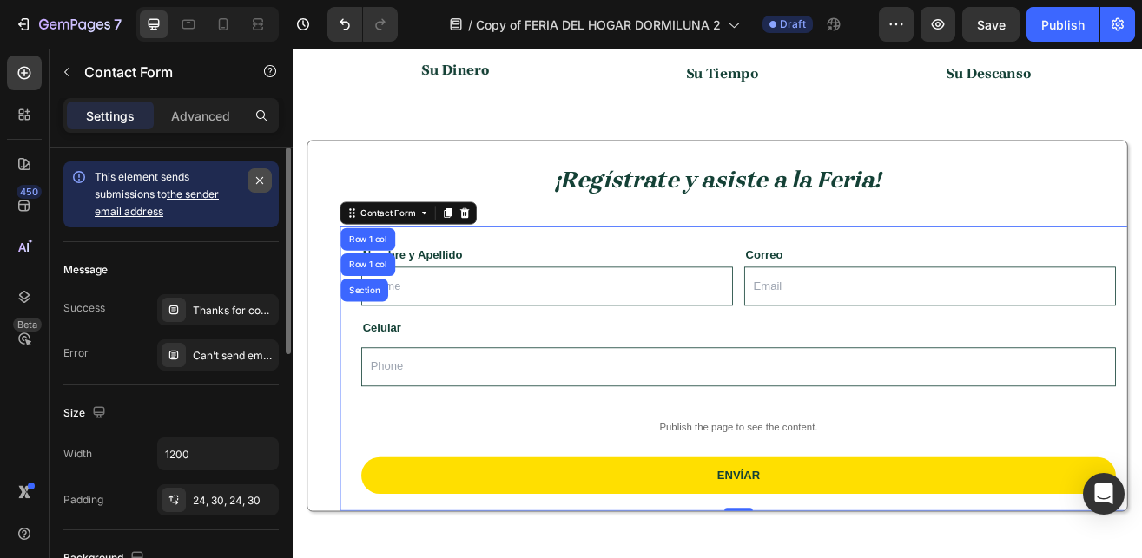
click at [256, 181] on icon "button" at bounding box center [260, 181] width 14 height 14
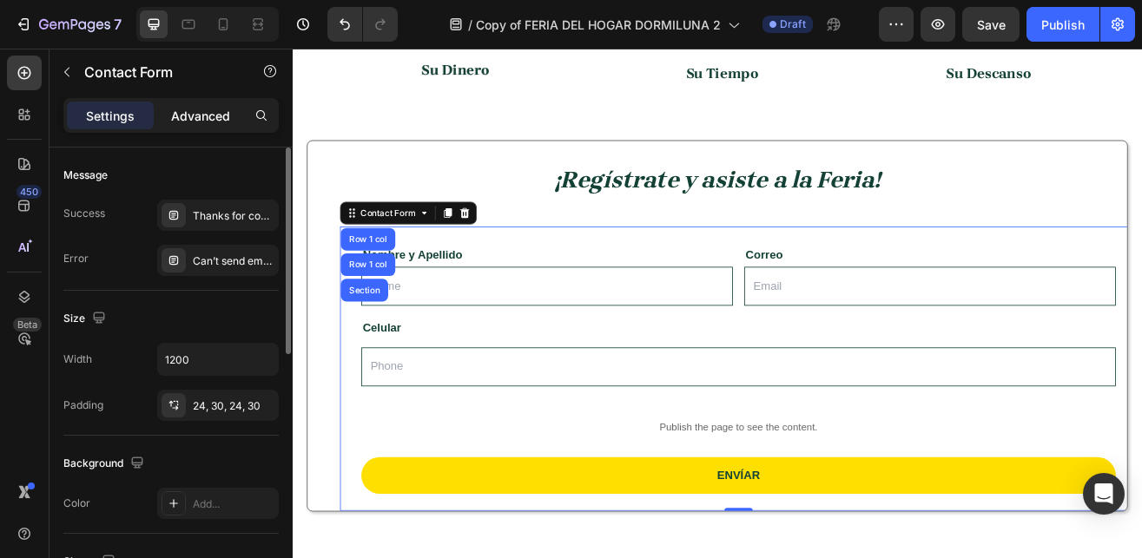
click at [182, 122] on p "Advanced" at bounding box center [200, 116] width 59 height 18
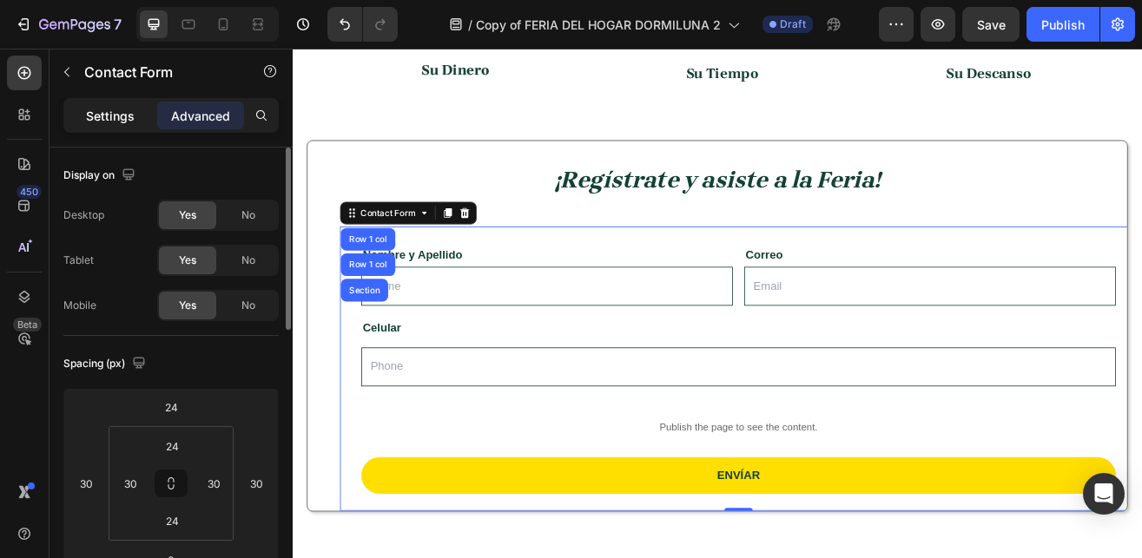
click at [115, 127] on div "Settings" at bounding box center [110, 116] width 87 height 28
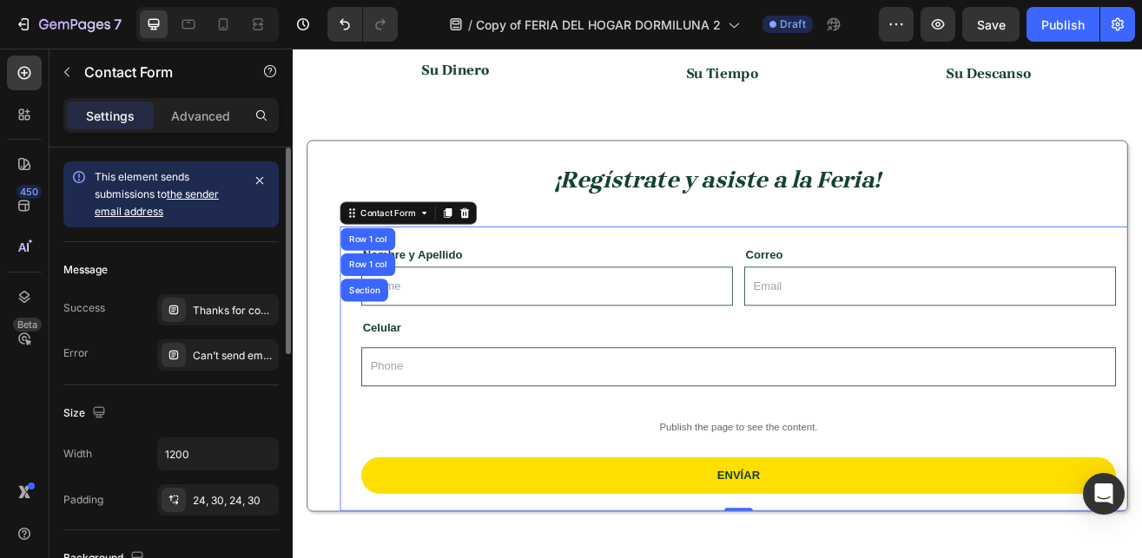
click at [181, 201] on link "the sender email address" at bounding box center [157, 203] width 124 height 30
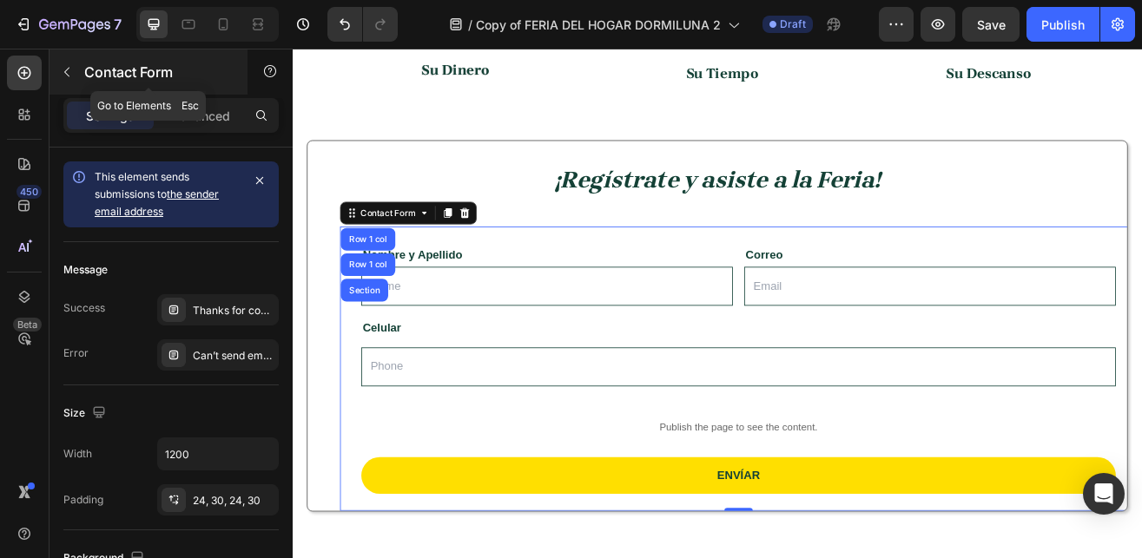
click at [69, 72] on icon "button" at bounding box center [67, 72] width 14 height 14
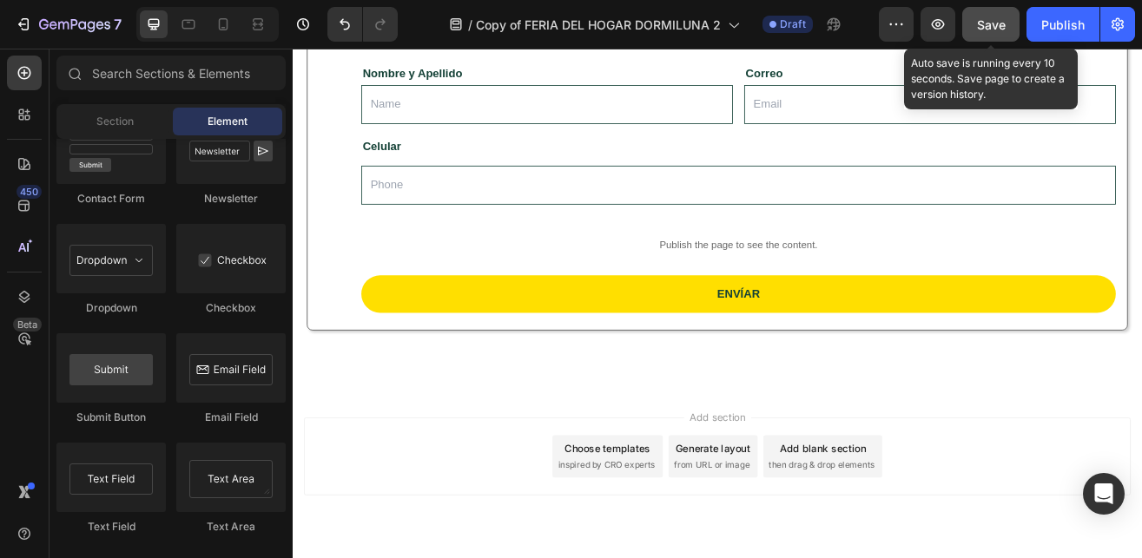
scroll to position [836, 0]
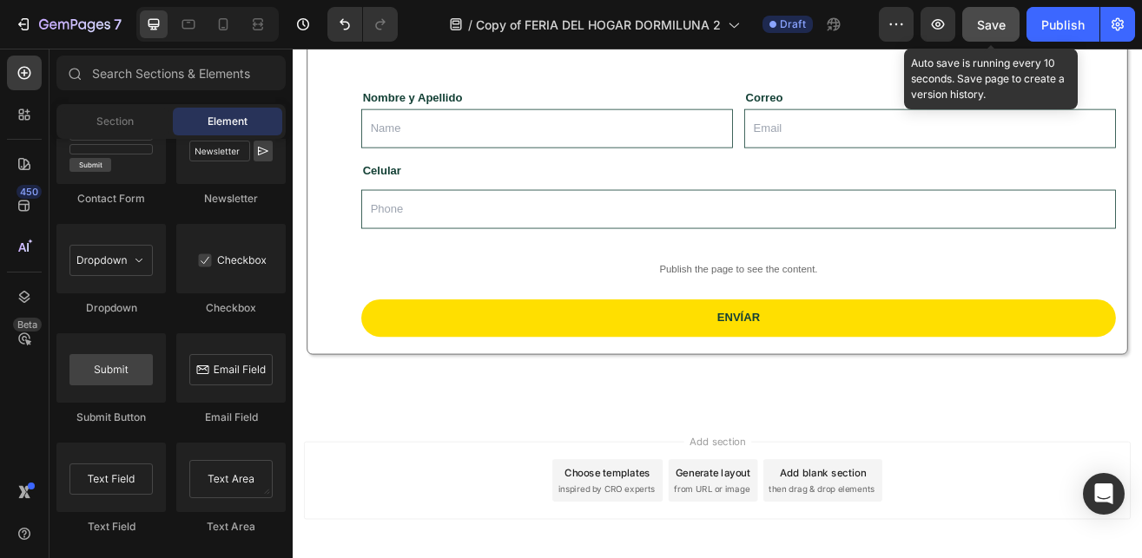
click at [1000, 26] on span "Save" at bounding box center [991, 24] width 29 height 15
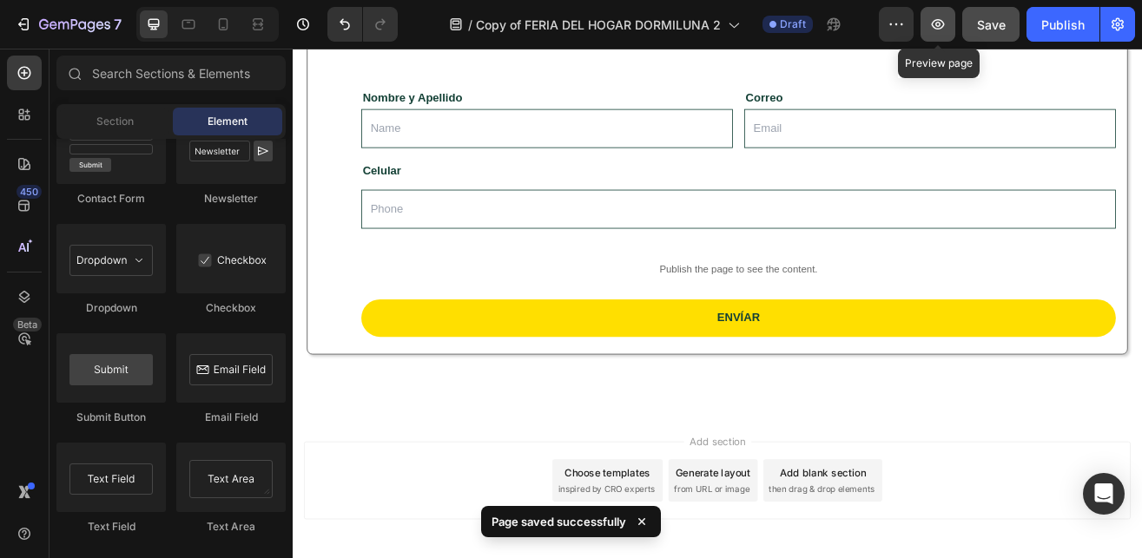
click at [938, 26] on icon "button" at bounding box center [938, 24] width 13 height 10
click at [935, 23] on icon "button" at bounding box center [937, 24] width 17 height 17
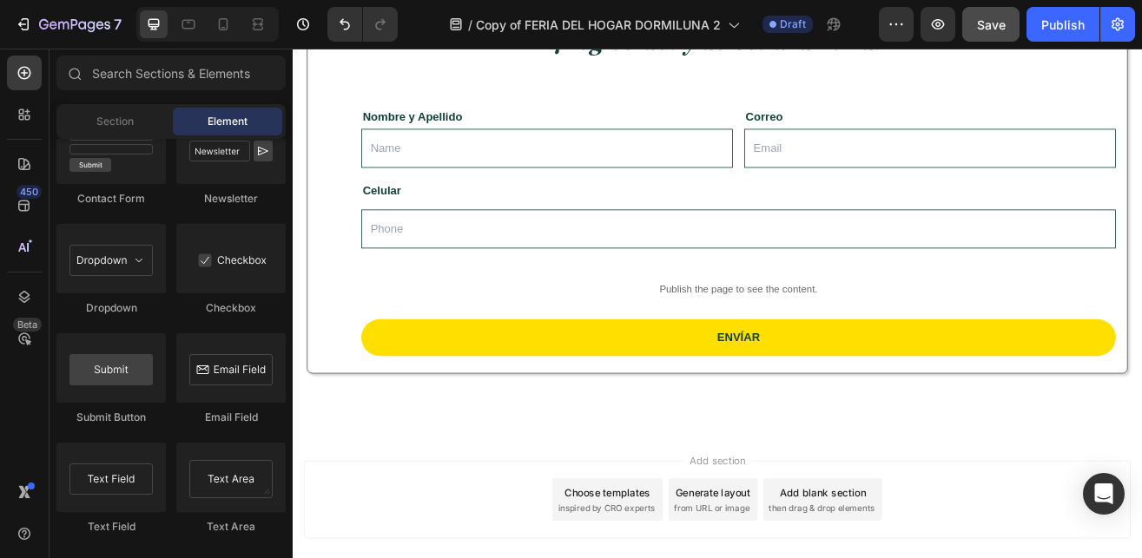
scroll to position [1545, 0]
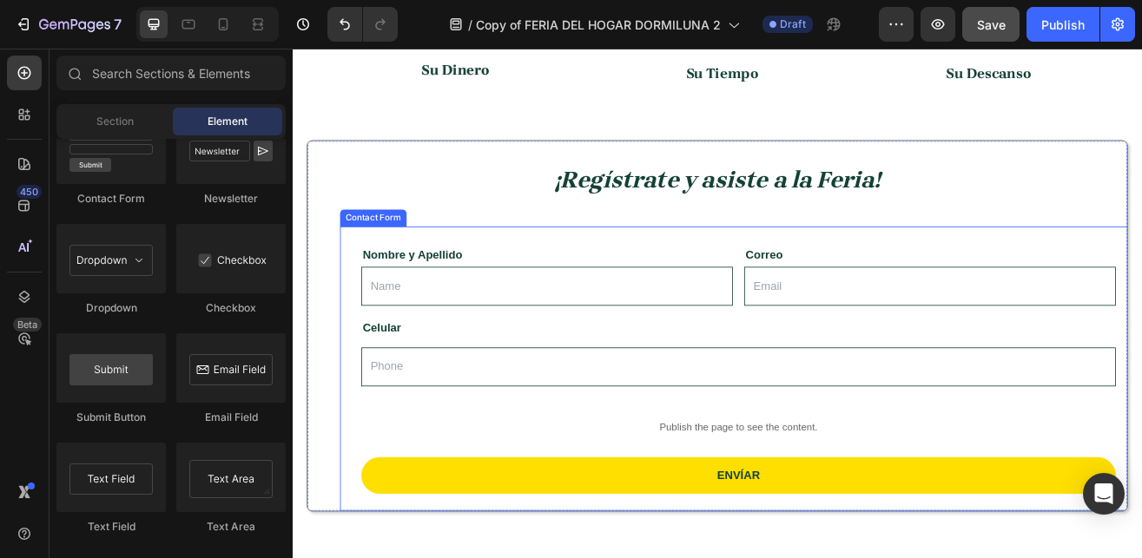
click at [387, 261] on div "Contact Form" at bounding box center [392, 257] width 82 height 21
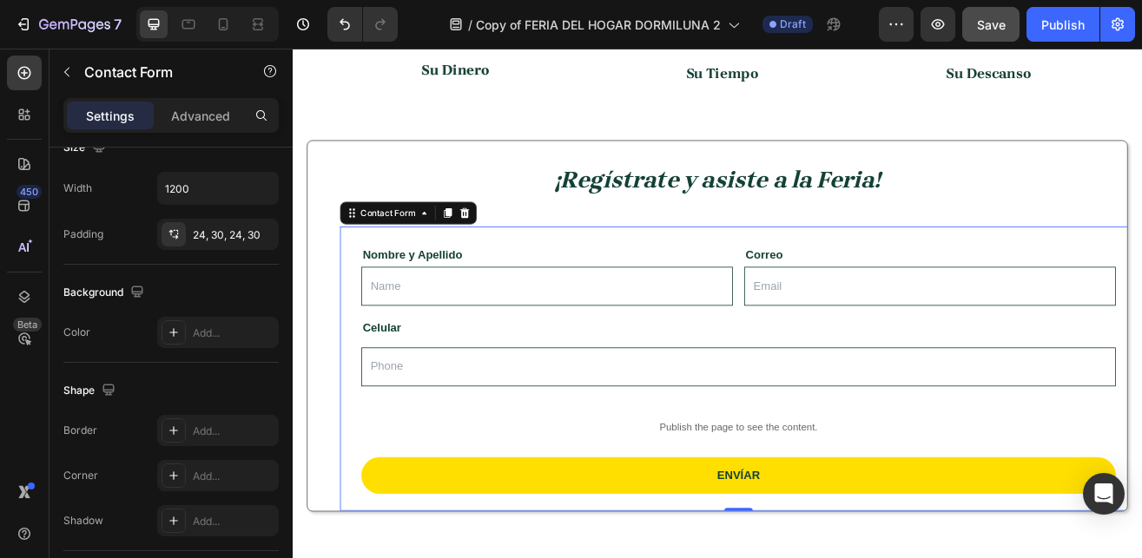
scroll to position [561, 0]
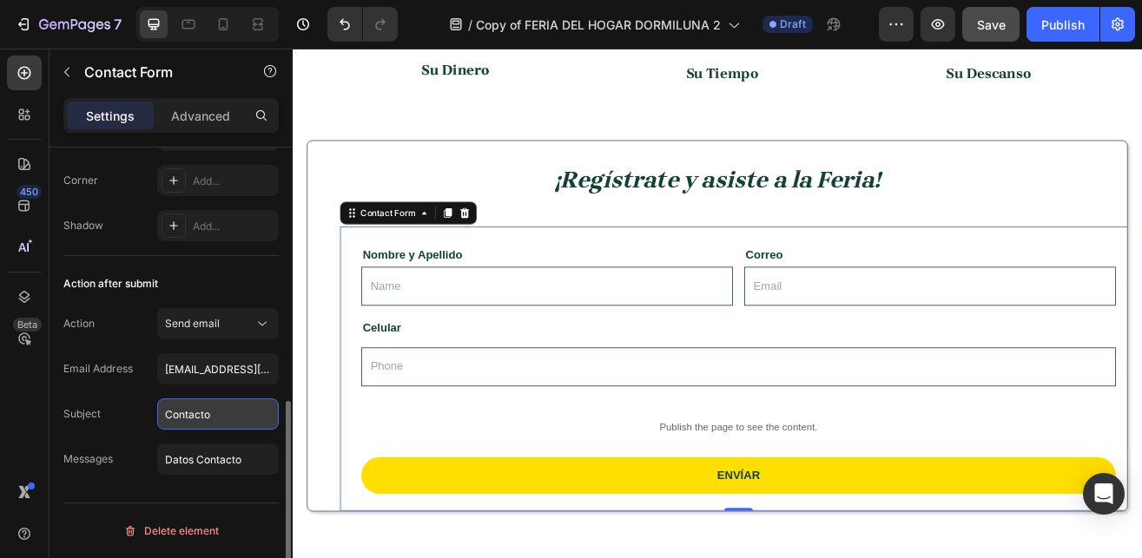
click at [215, 423] on input "Contacto" at bounding box center [218, 414] width 122 height 31
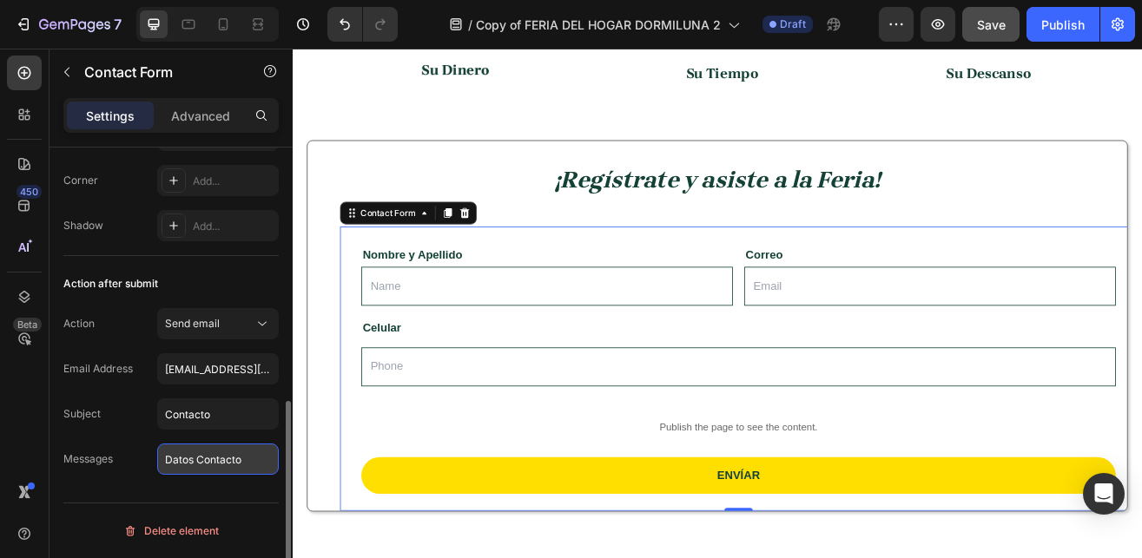
click at [209, 456] on input "Datos Contacto" at bounding box center [218, 459] width 122 height 31
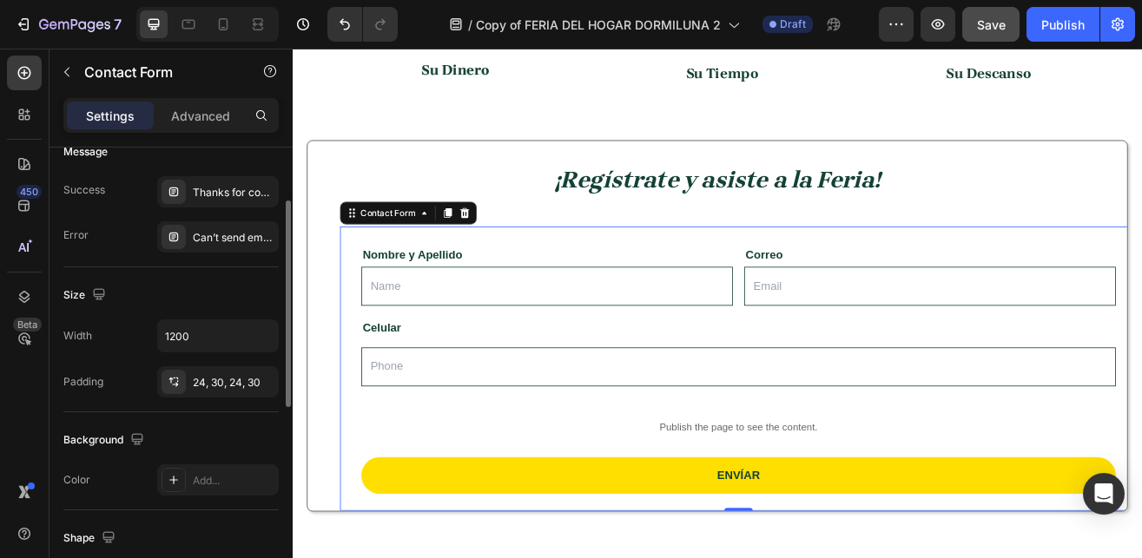
scroll to position [30, 0]
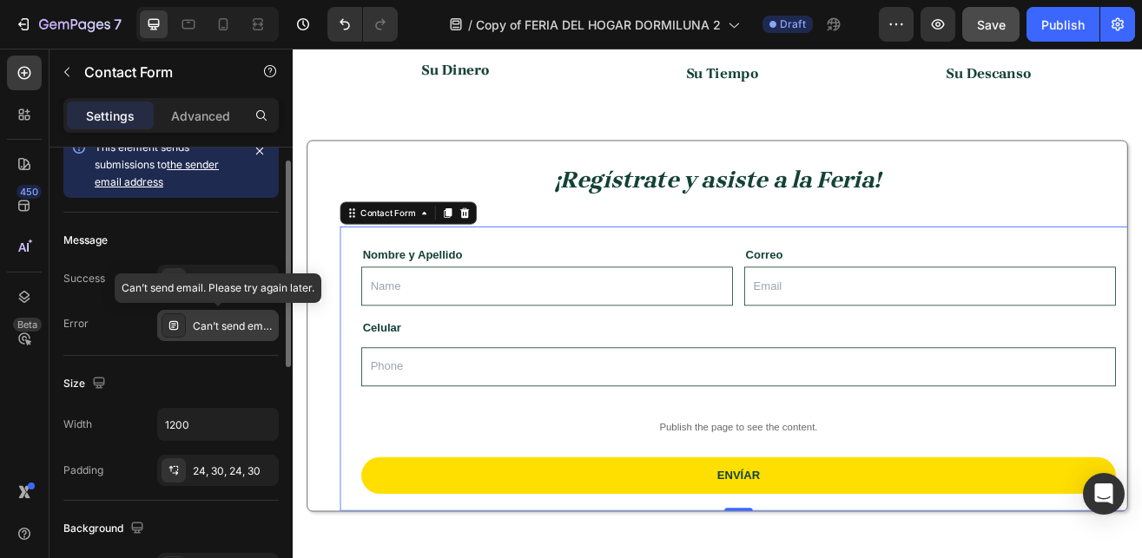
click at [208, 333] on div "Can’t send email. Please try again later." at bounding box center [234, 327] width 82 height 16
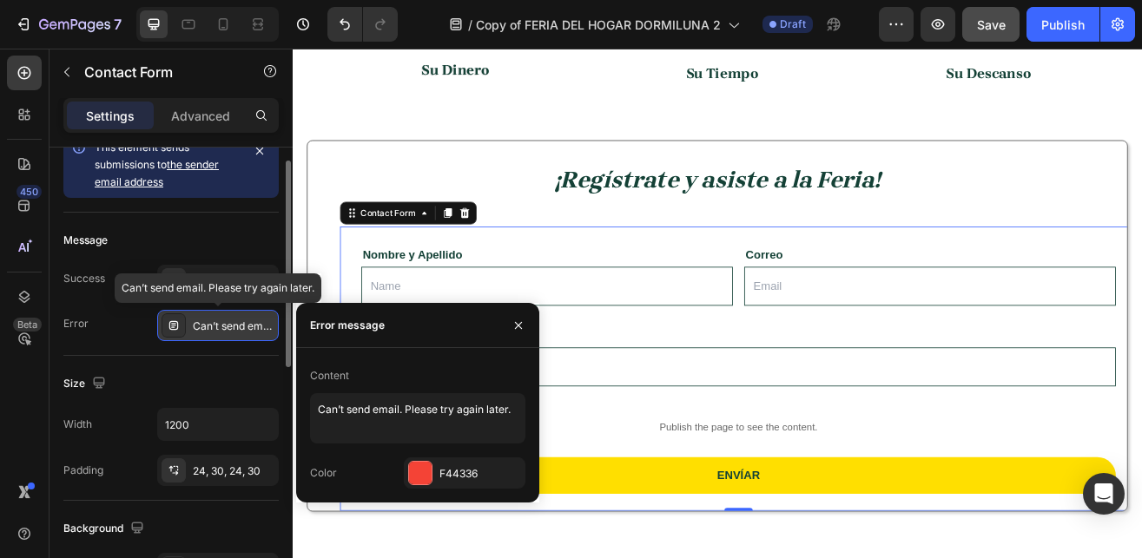
click at [208, 333] on div "Can’t send email. Please try again later." at bounding box center [234, 327] width 82 height 16
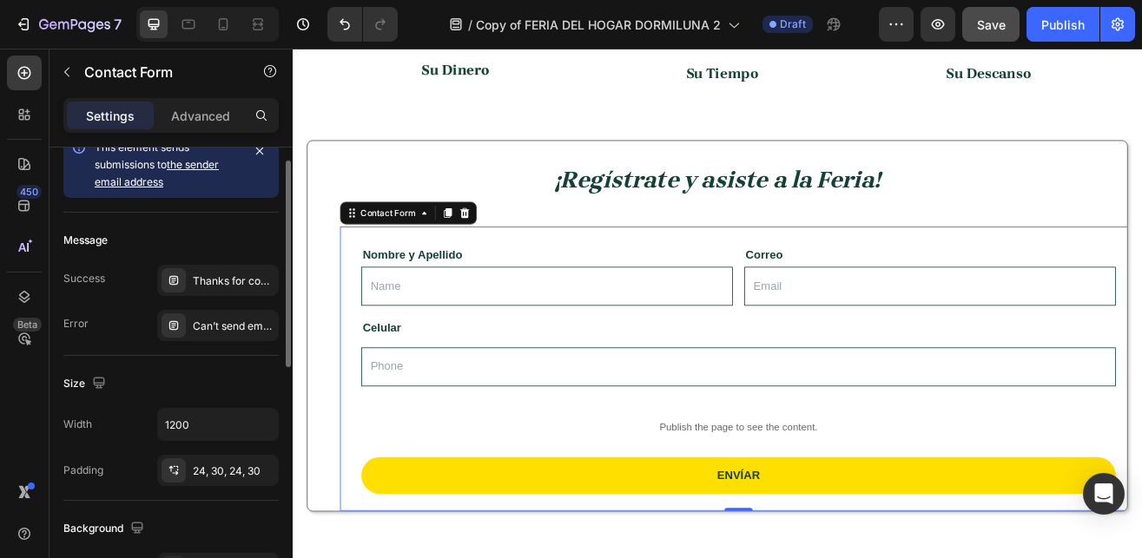
scroll to position [0, 0]
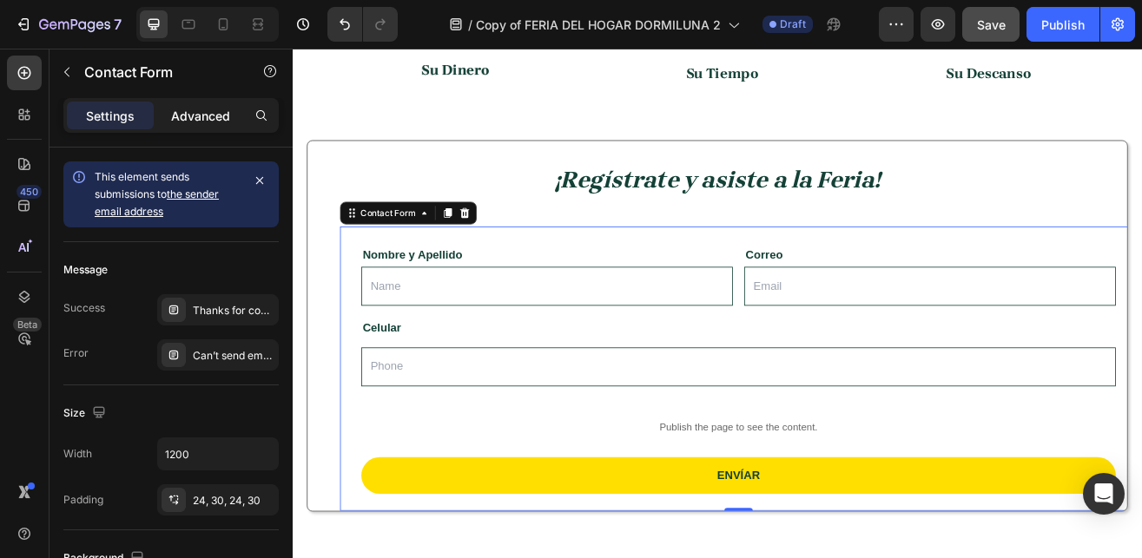
click at [197, 120] on p "Advanced" at bounding box center [200, 116] width 59 height 18
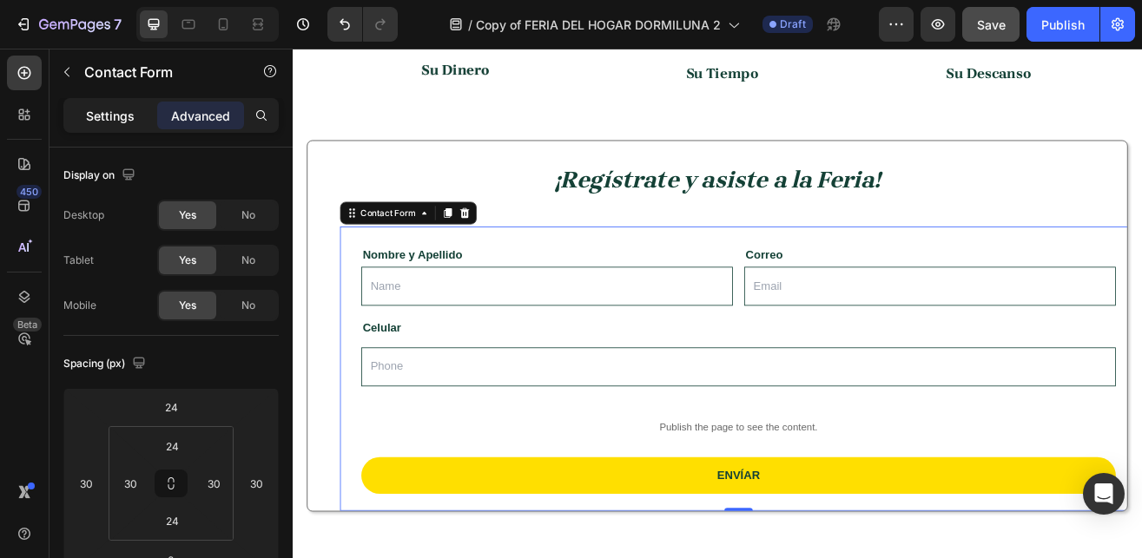
click at [118, 115] on p "Settings" at bounding box center [110, 116] width 49 height 18
